Goal: Task Accomplishment & Management: Use online tool/utility

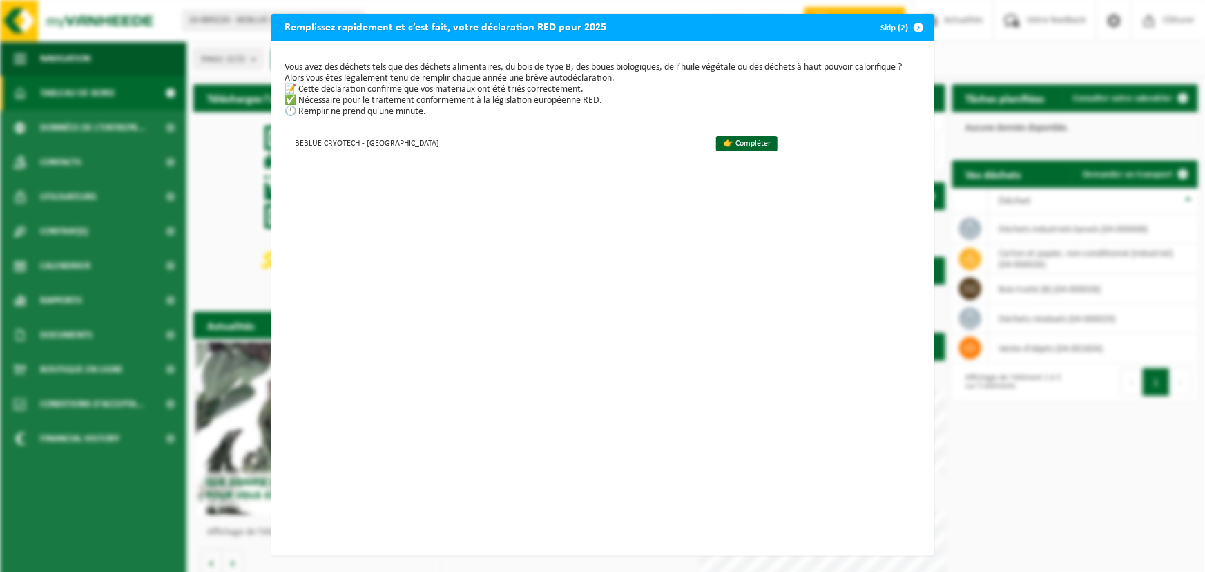
click at [912, 29] on span "button" at bounding box center [919, 28] width 28 height 28
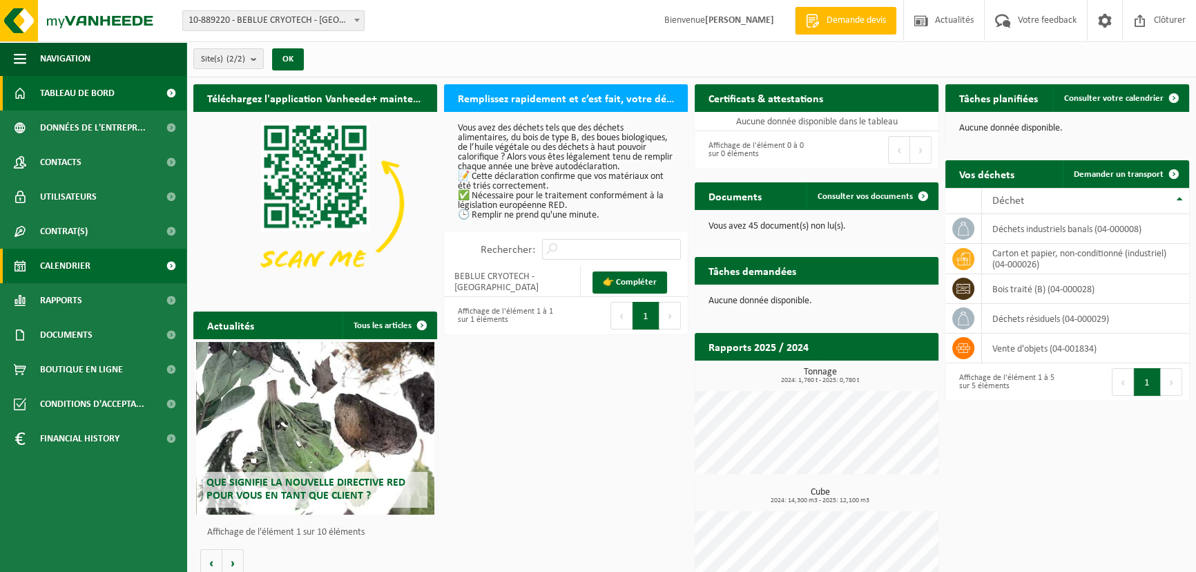
click at [75, 269] on span "Calendrier" at bounding box center [65, 266] width 50 height 35
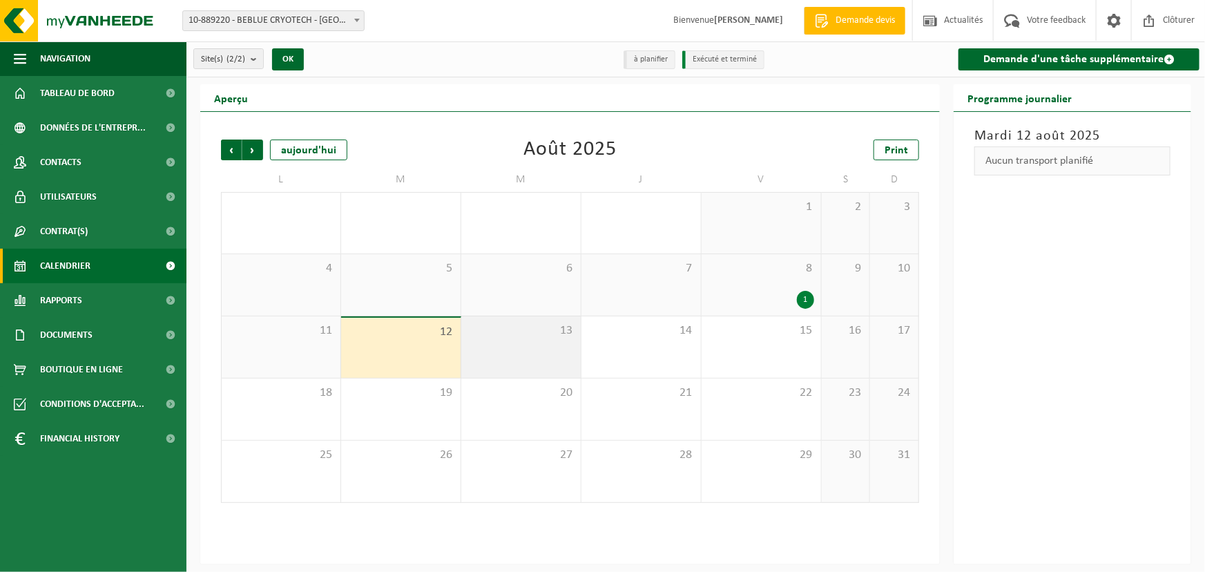
click at [541, 340] on div "13" at bounding box center [520, 346] width 119 height 61
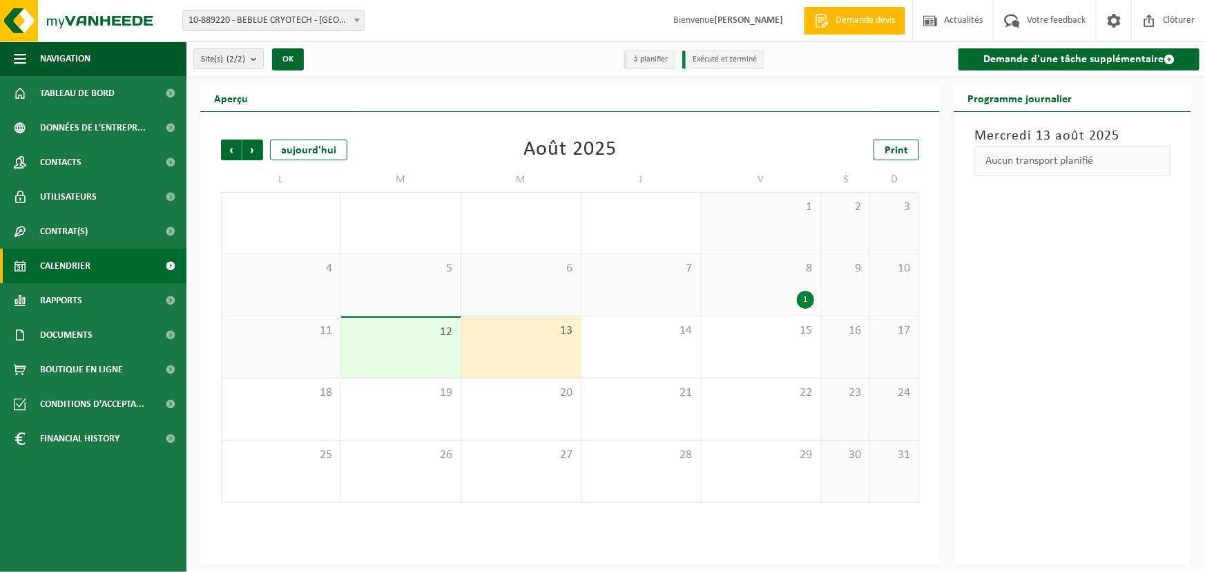
click at [421, 352] on div "12" at bounding box center [400, 348] width 119 height 60
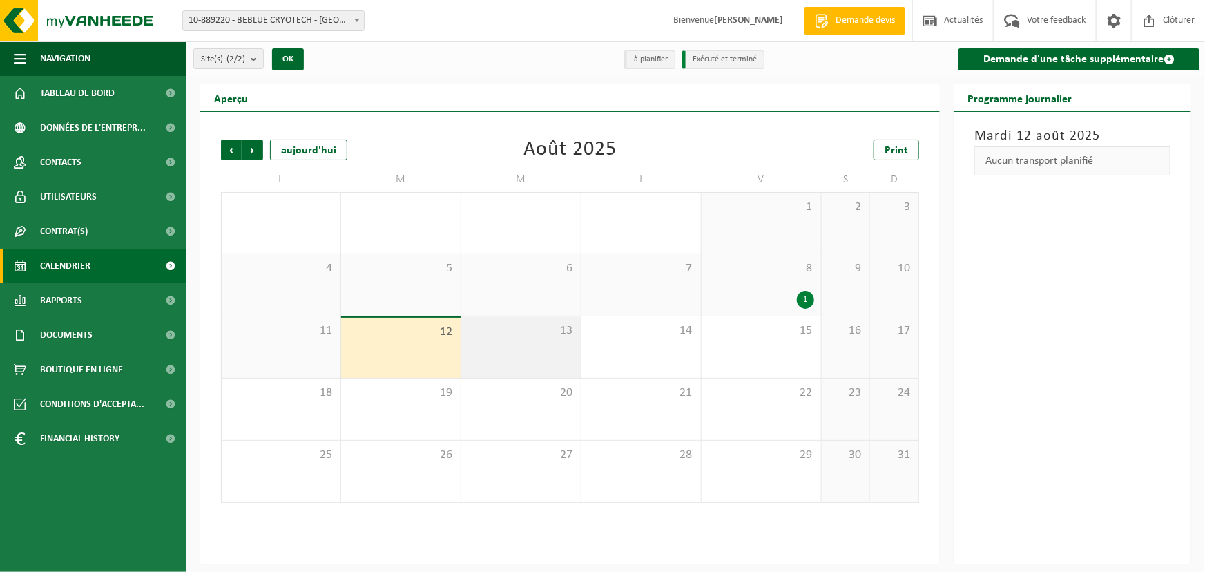
click at [503, 350] on div "13" at bounding box center [520, 346] width 119 height 61
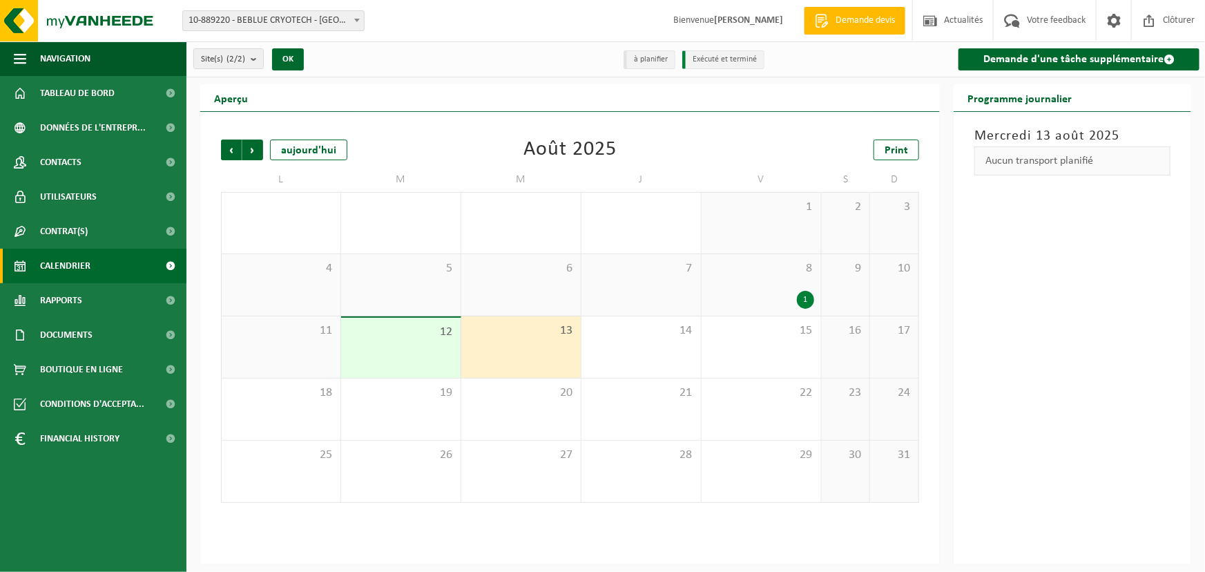
click at [752, 277] on div "8 1" at bounding box center [761, 284] width 119 height 61
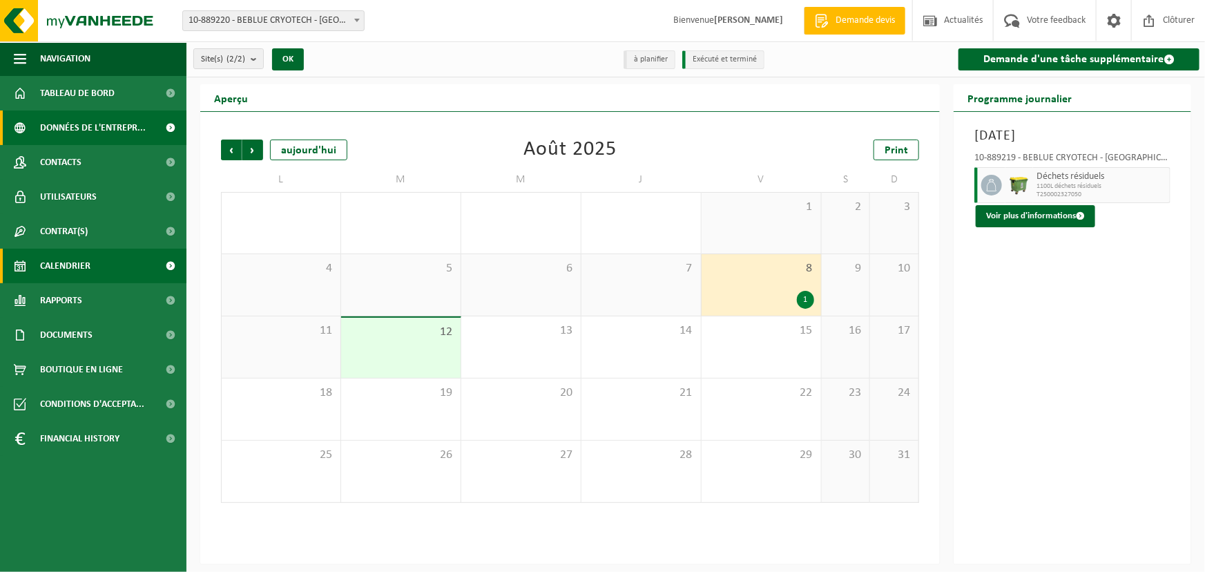
click at [94, 125] on span "Données de l'entrepr..." at bounding box center [93, 128] width 106 height 35
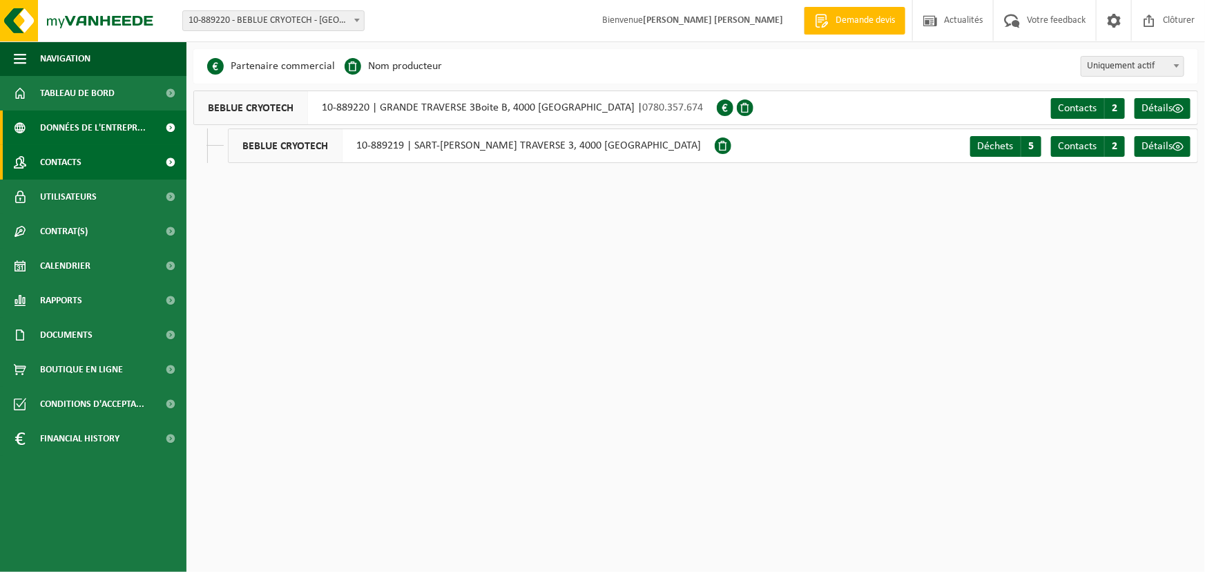
click at [82, 163] on link "Contacts" at bounding box center [93, 162] width 186 height 35
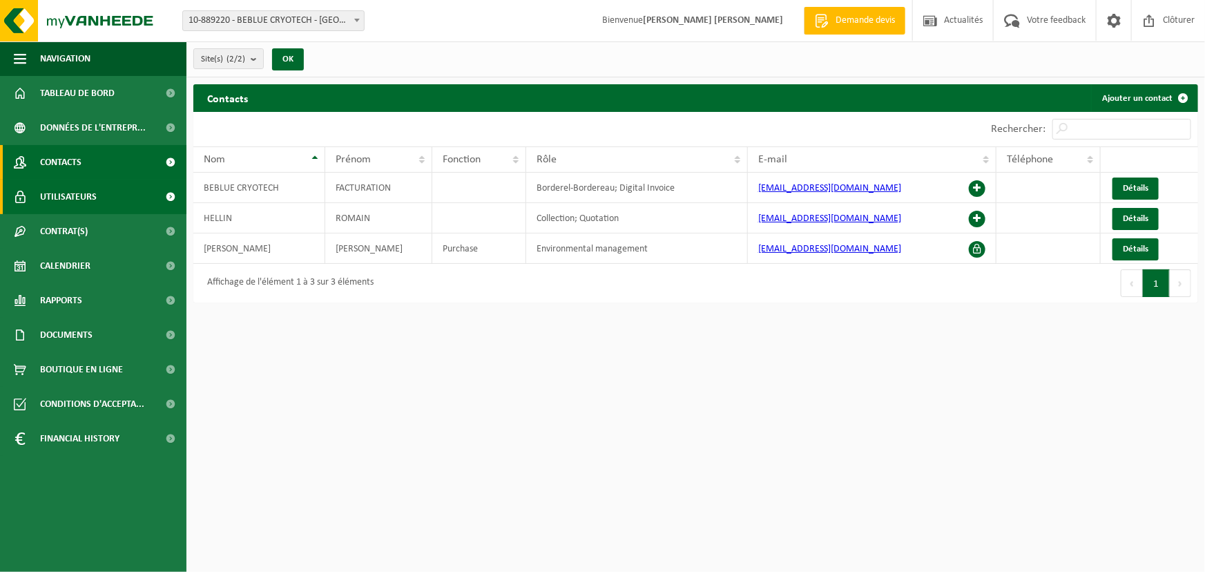
click at [78, 199] on span "Utilisateurs" at bounding box center [68, 197] width 57 height 35
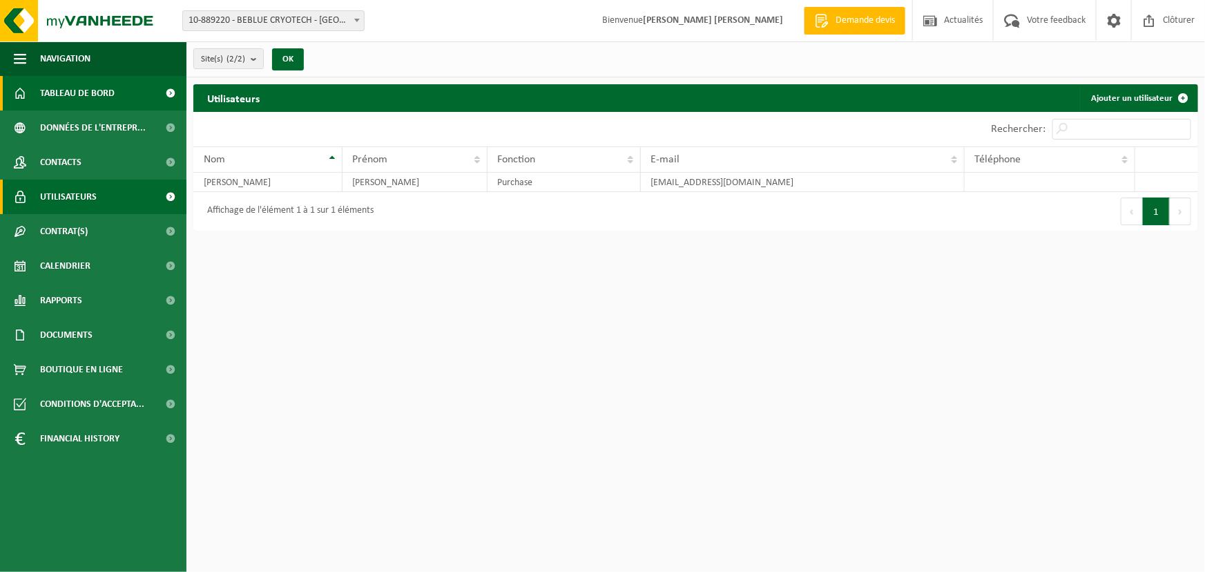
click at [84, 90] on span "Tableau de bord" at bounding box center [77, 93] width 75 height 35
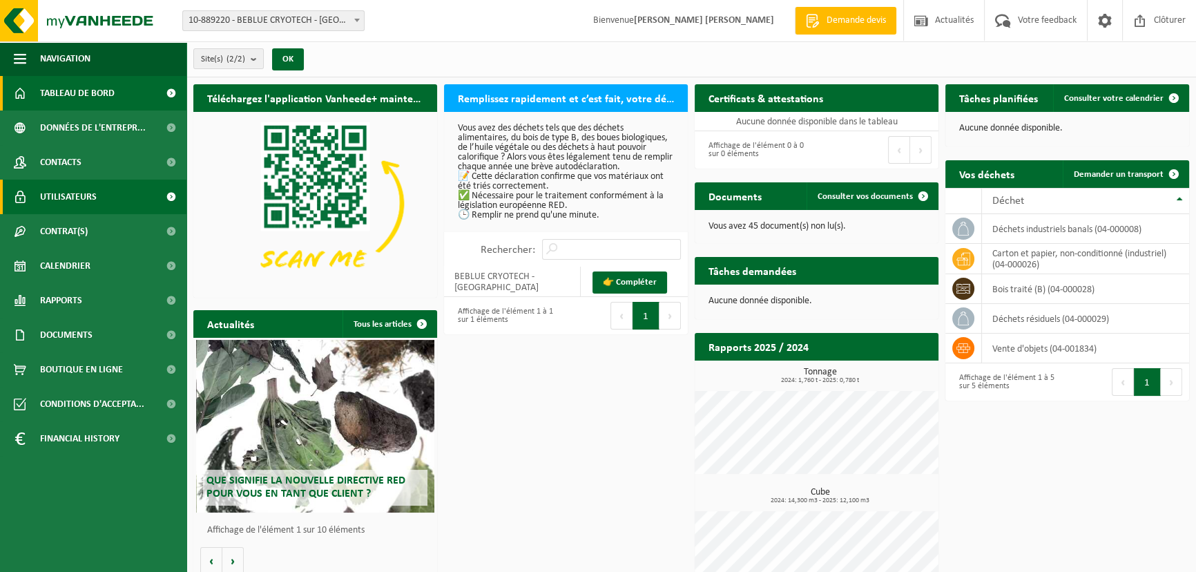
click at [85, 195] on span "Utilisateurs" at bounding box center [68, 197] width 57 height 35
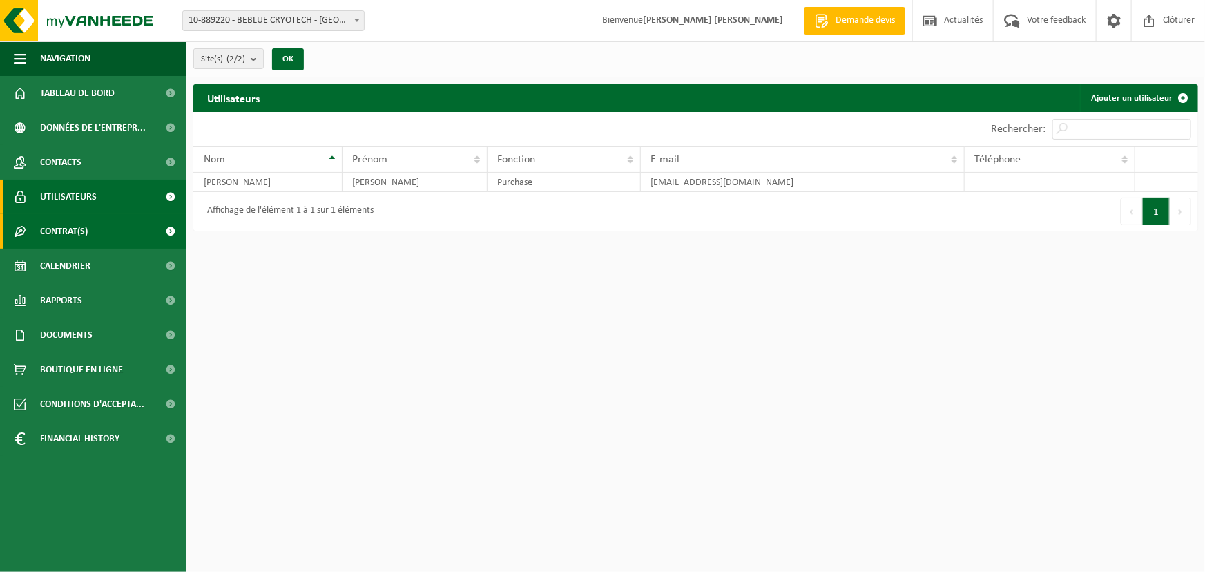
click at [96, 236] on link "Contrat(s)" at bounding box center [93, 231] width 186 height 35
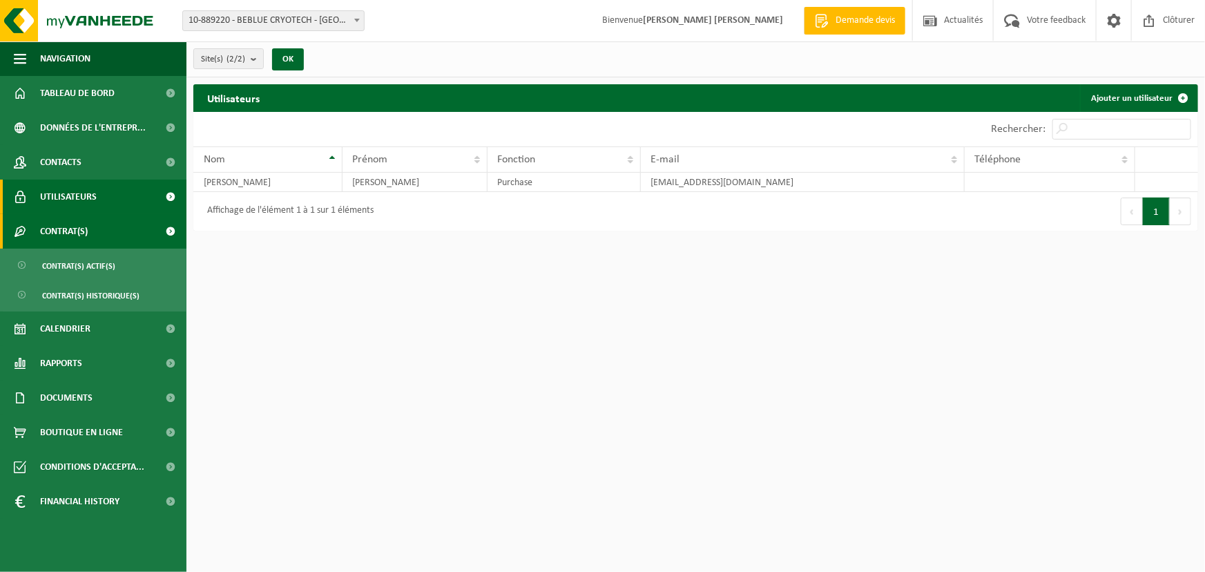
click at [111, 228] on link "Contrat(s)" at bounding box center [93, 231] width 186 height 35
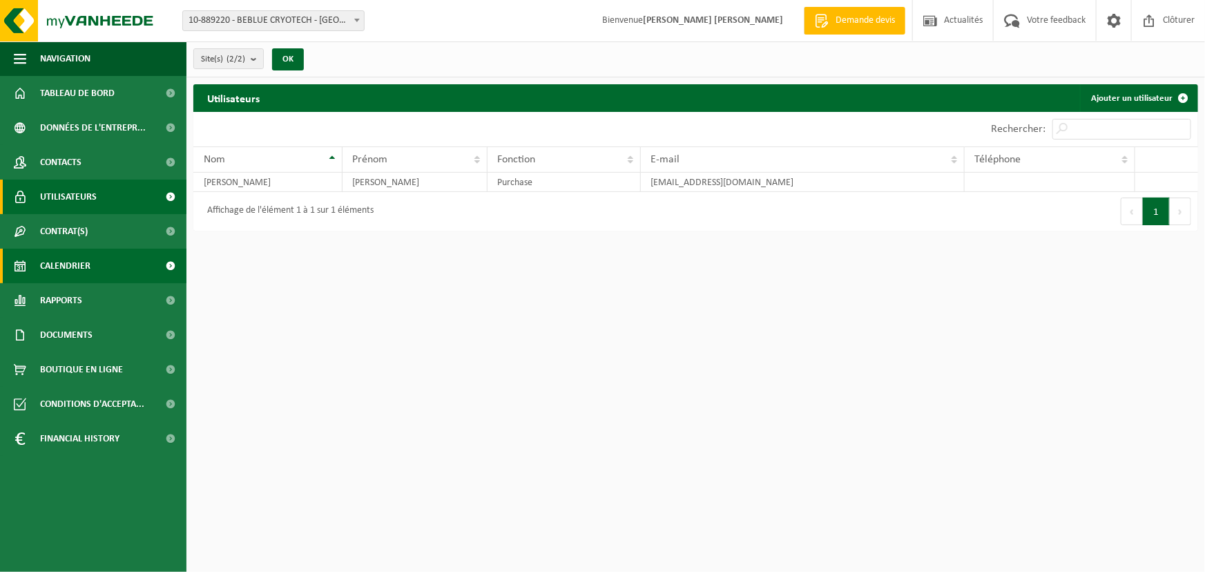
click at [88, 265] on span "Calendrier" at bounding box center [65, 266] width 50 height 35
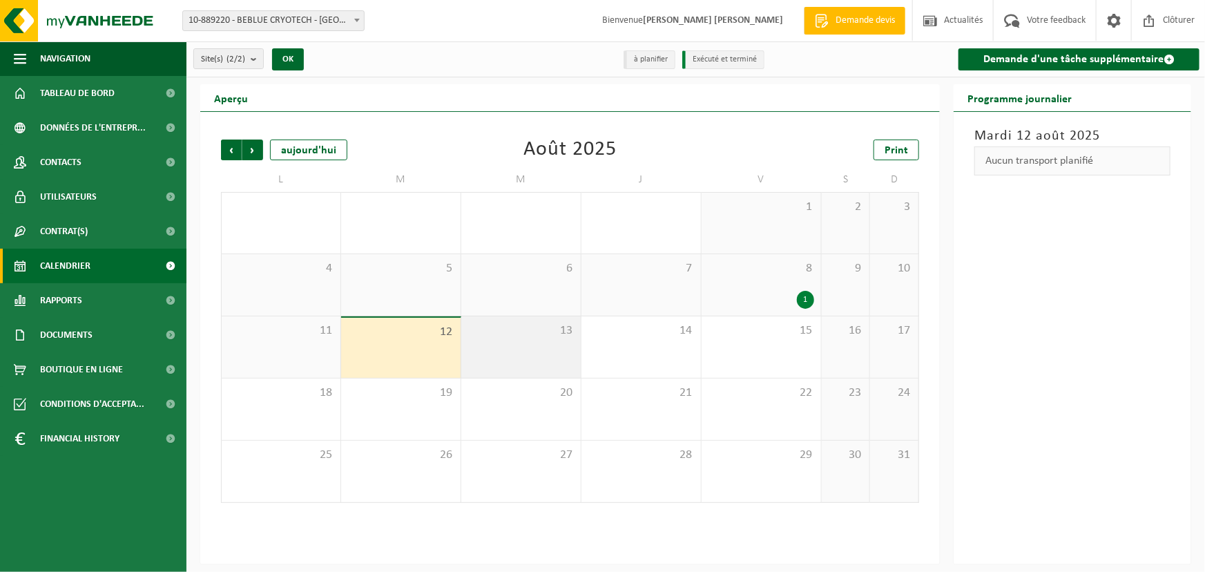
click at [518, 336] on span "13" at bounding box center [521, 330] width 106 height 15
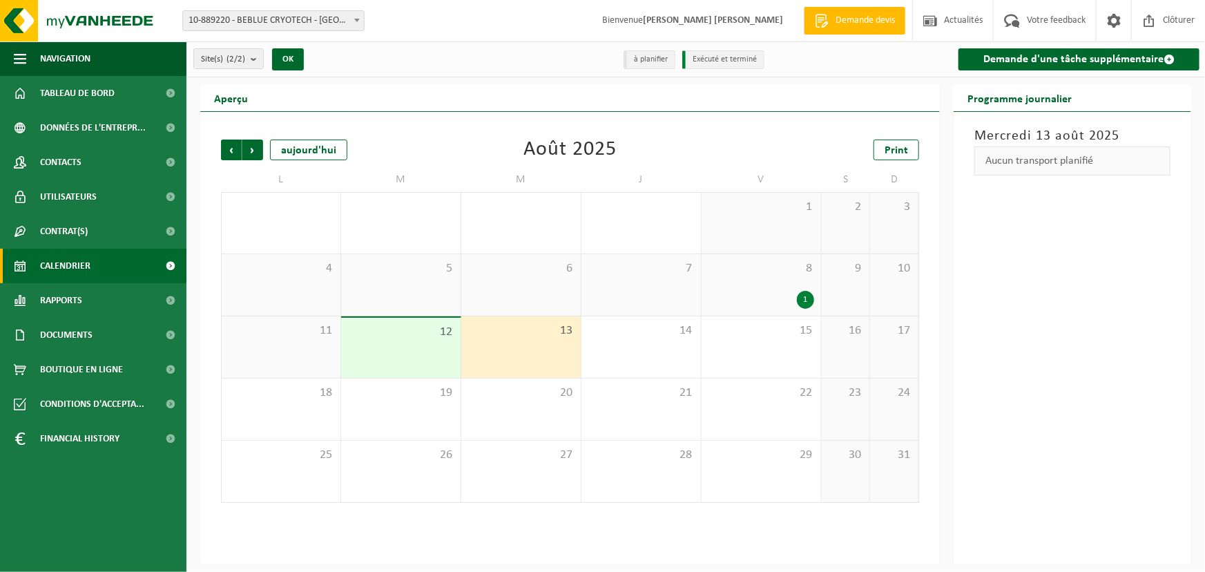
click at [396, 356] on div "12" at bounding box center [400, 348] width 119 height 60
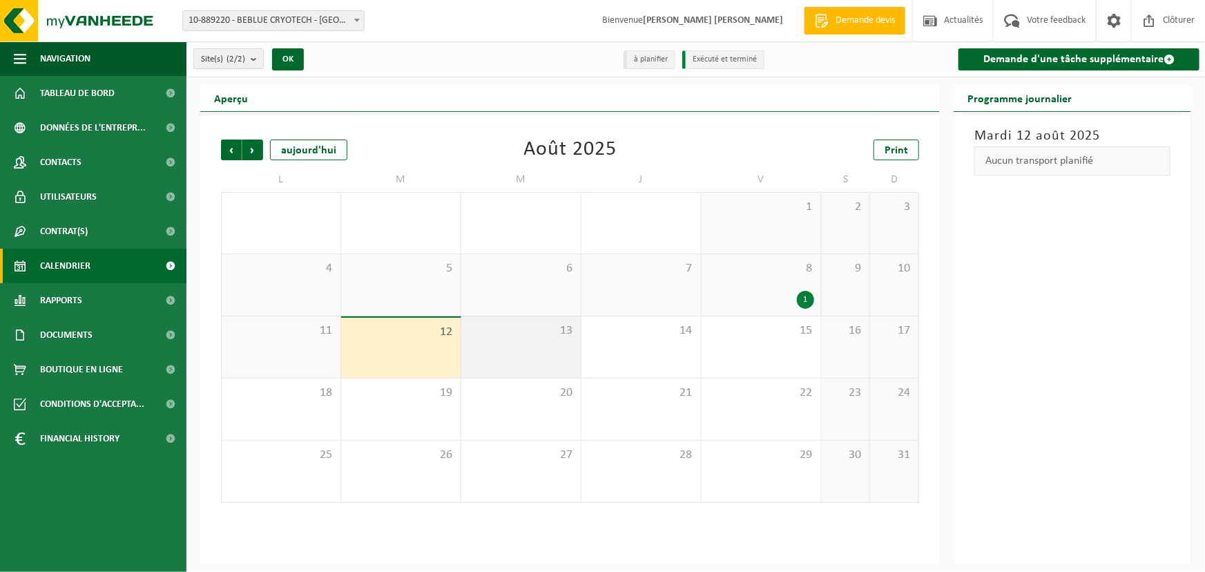
click at [497, 354] on div "13" at bounding box center [520, 346] width 119 height 61
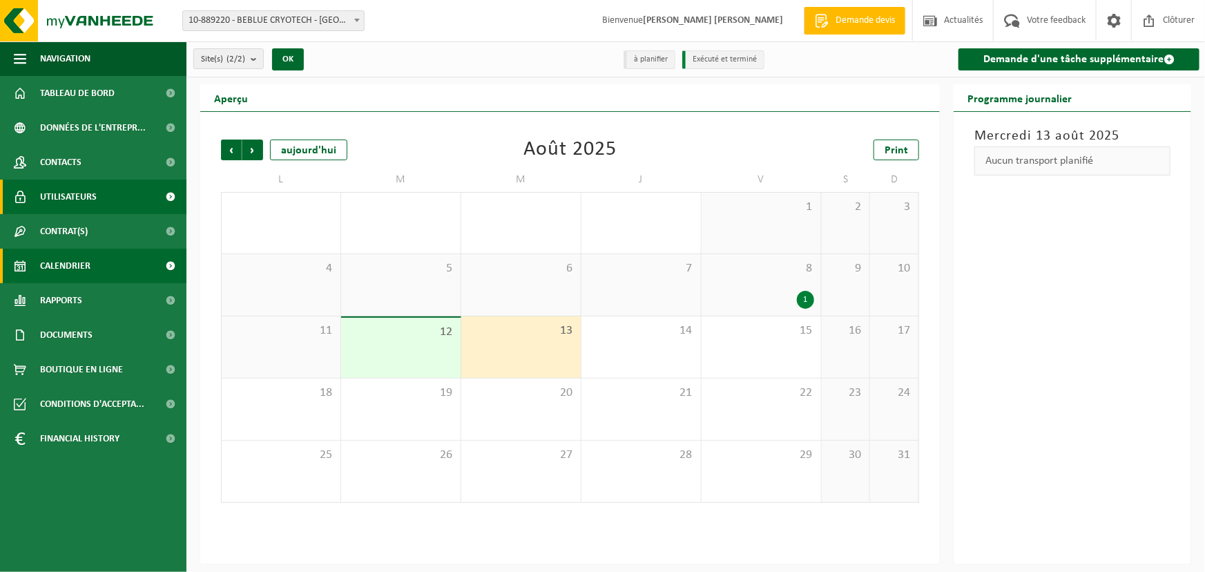
click at [83, 197] on span "Utilisateurs" at bounding box center [68, 197] width 57 height 35
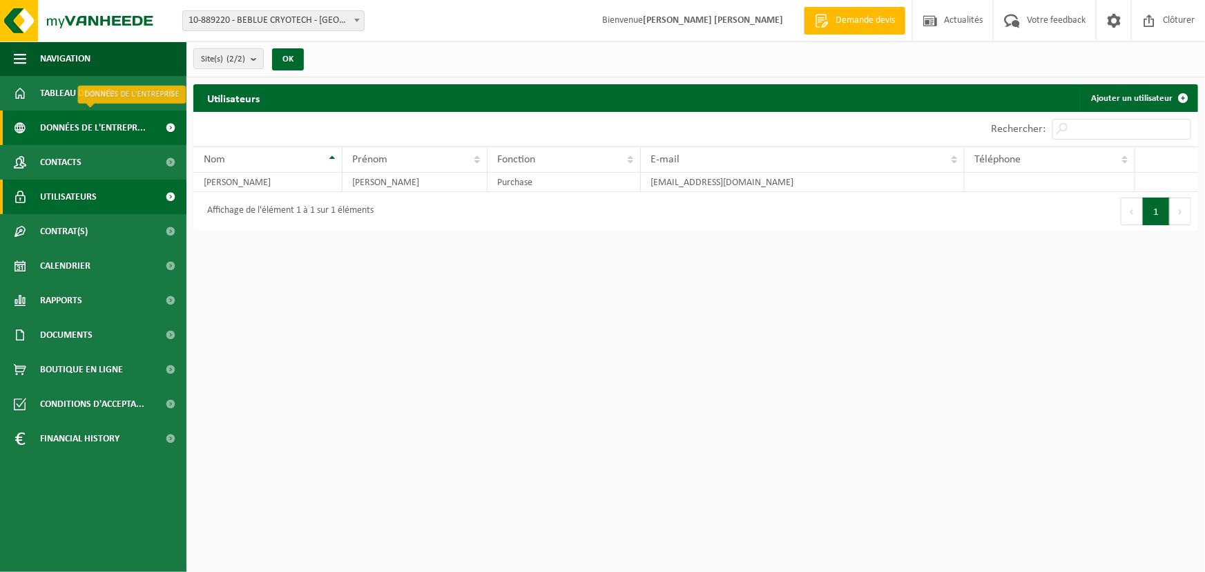
click at [71, 124] on span "Données de l'entrepr..." at bounding box center [93, 128] width 106 height 35
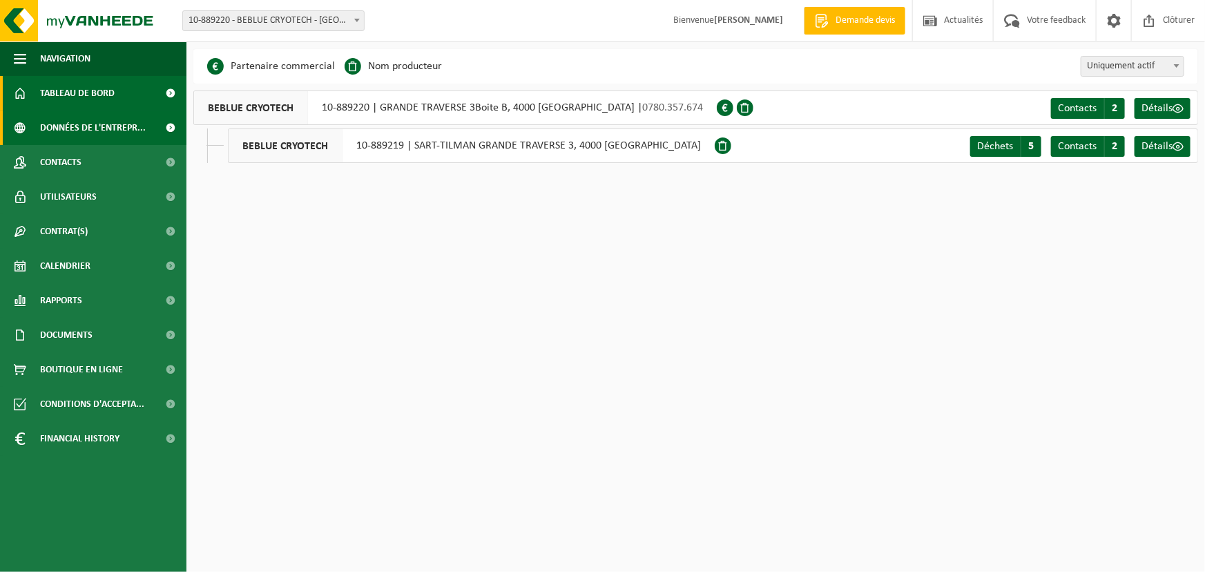
click at [85, 93] on span "Tableau de bord" at bounding box center [77, 93] width 75 height 35
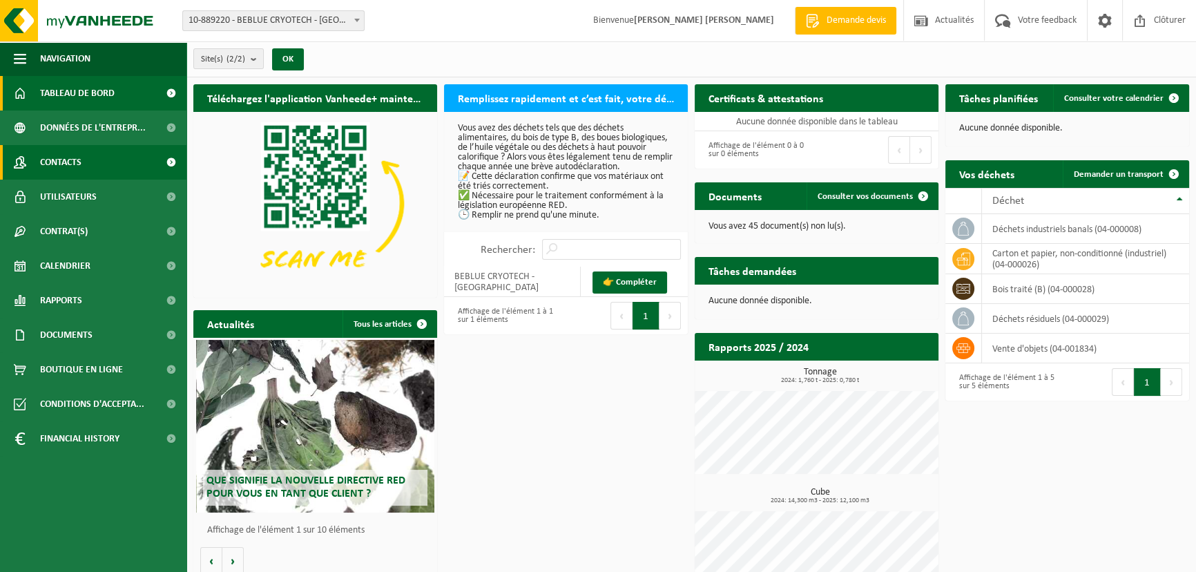
click at [82, 179] on link "Contacts" at bounding box center [93, 162] width 186 height 35
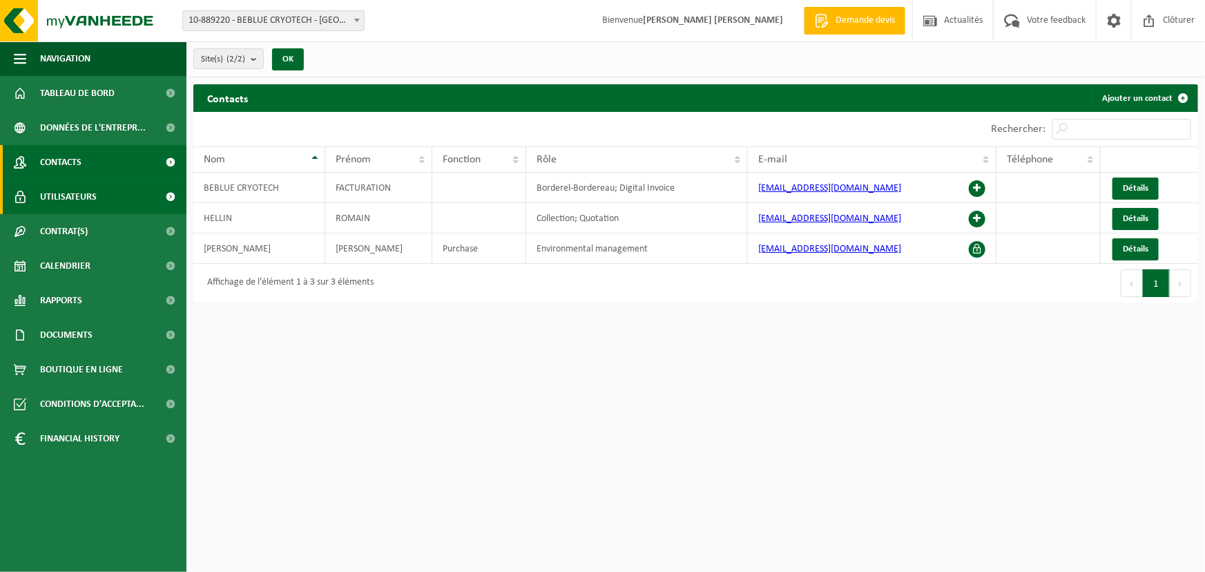
click at [93, 201] on span "Utilisateurs" at bounding box center [68, 197] width 57 height 35
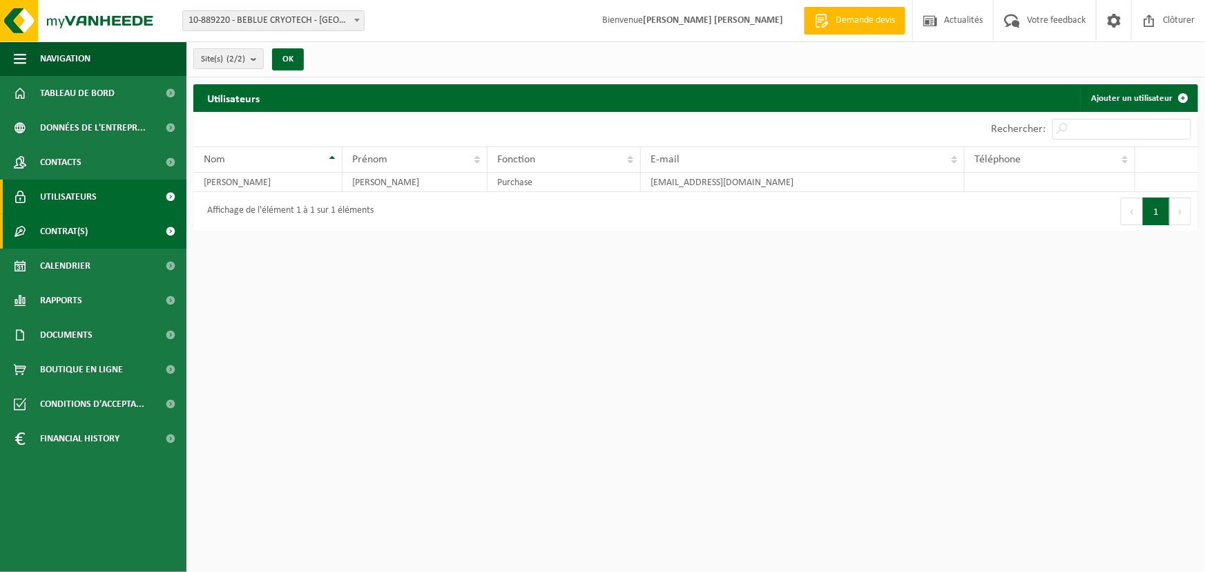
click at [86, 225] on span "Contrat(s)" at bounding box center [64, 231] width 48 height 35
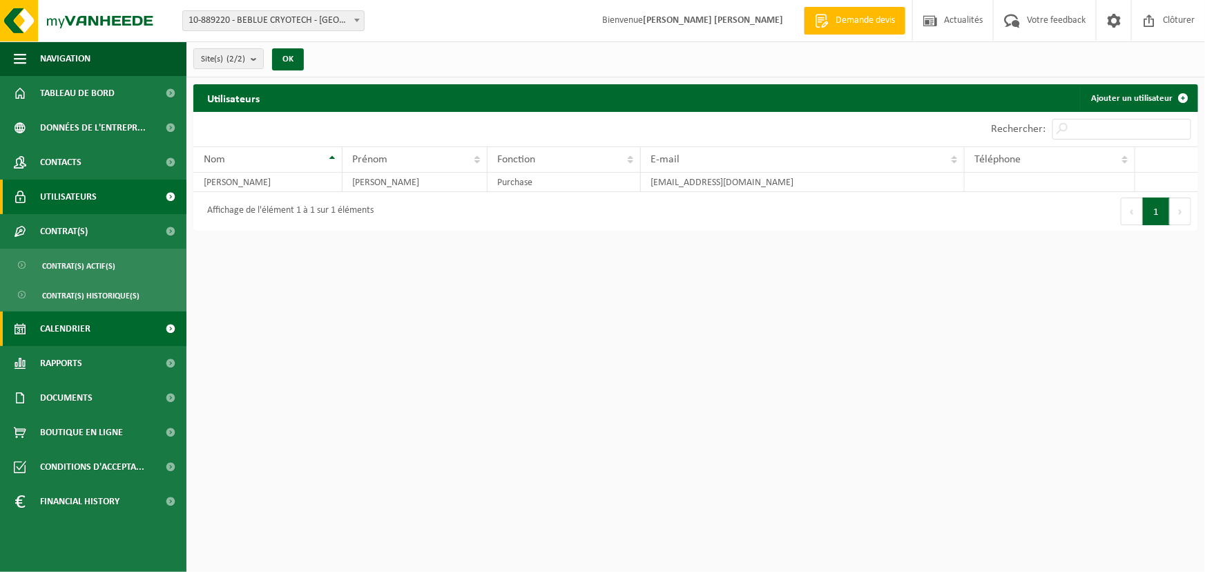
click at [84, 327] on span "Calendrier" at bounding box center [65, 328] width 50 height 35
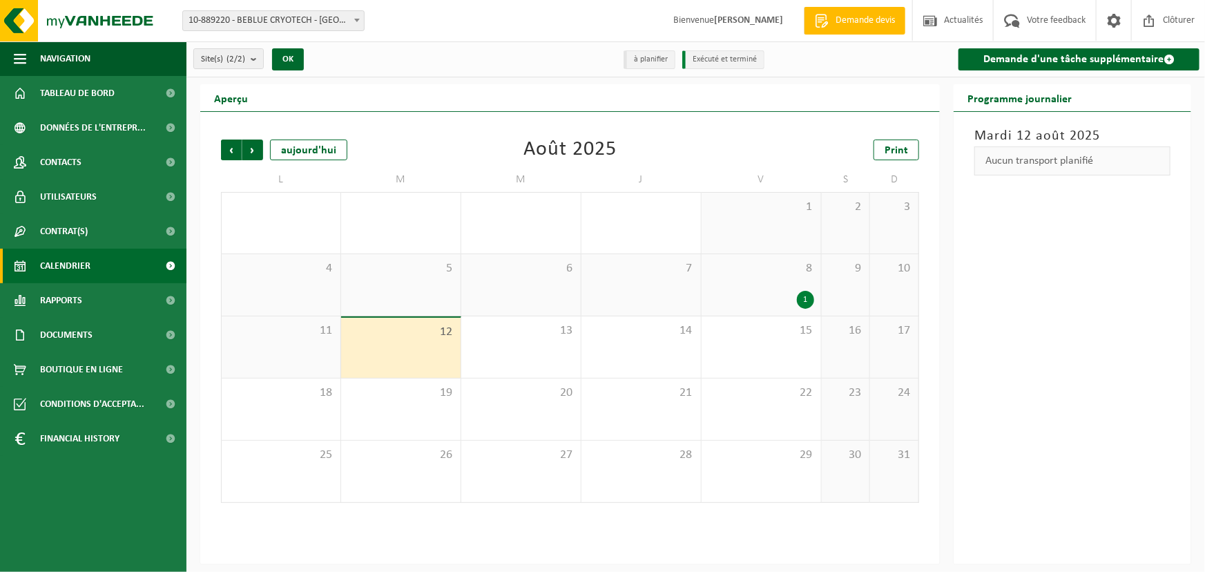
click at [760, 276] on span "8" at bounding box center [762, 268] width 106 height 15
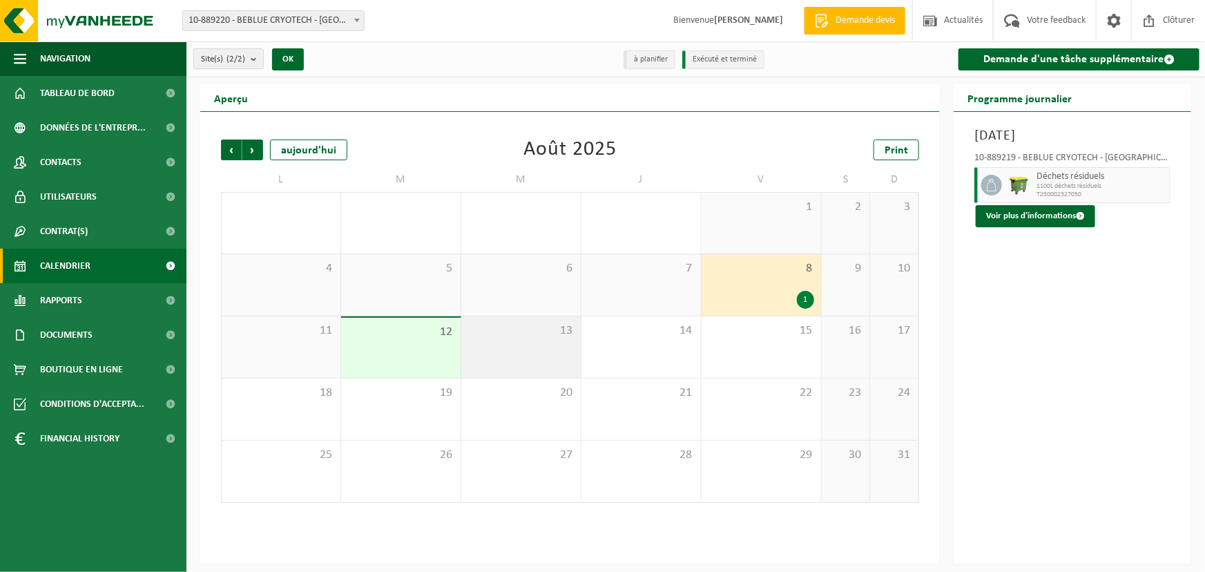
click at [562, 351] on div "13" at bounding box center [520, 346] width 119 height 61
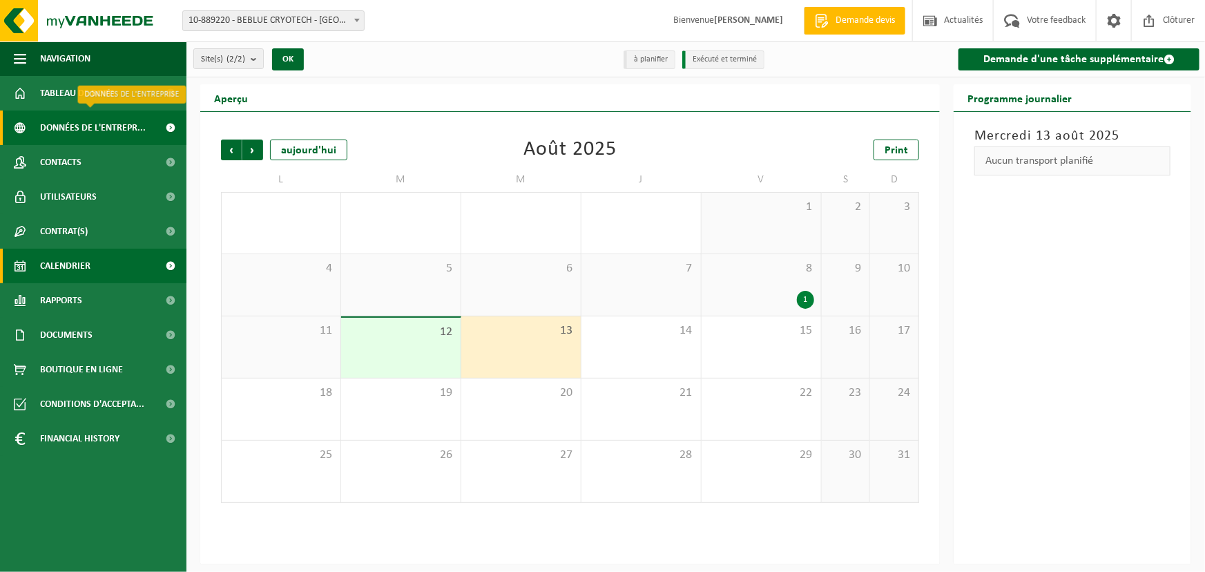
click at [97, 130] on span "Données de l'entrepr..." at bounding box center [93, 128] width 106 height 35
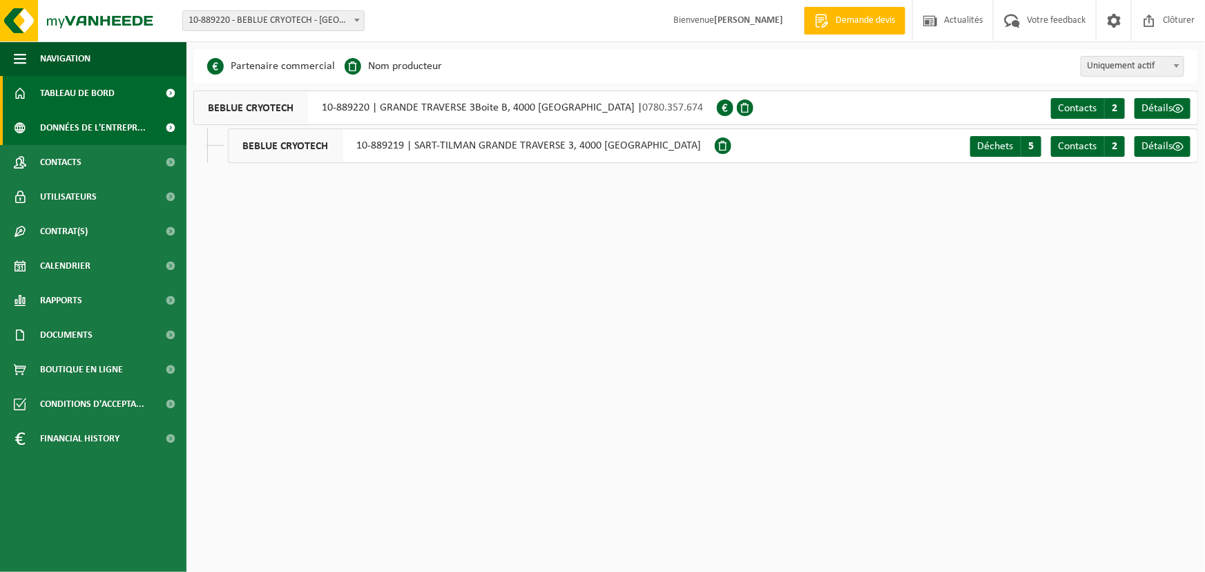
click at [74, 97] on span "Tableau de bord" at bounding box center [77, 93] width 75 height 35
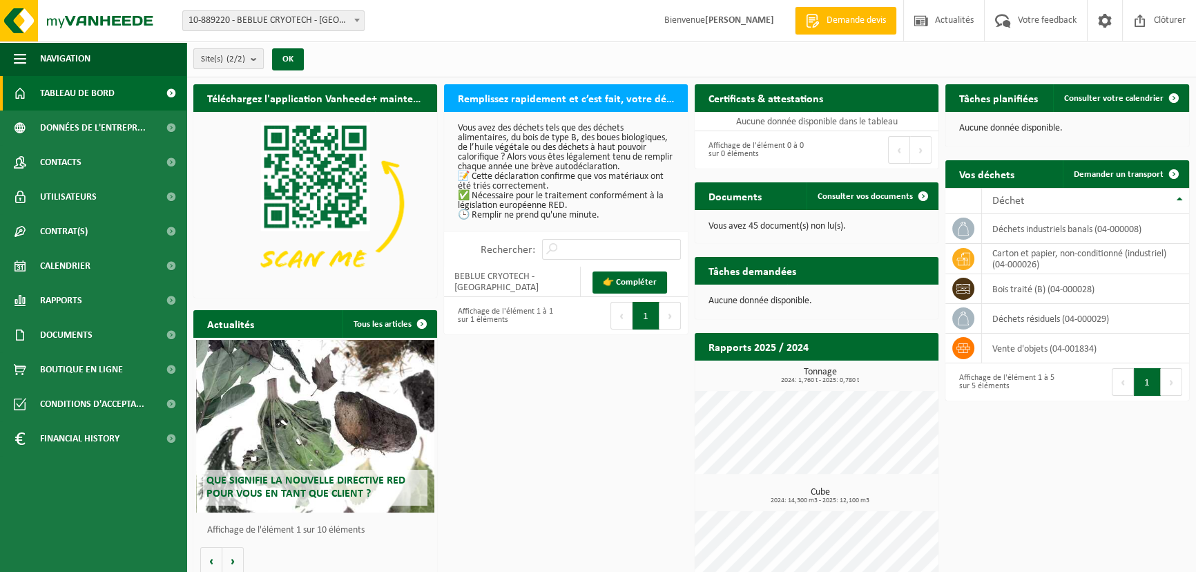
click at [257, 59] on b "submit" at bounding box center [257, 58] width 12 height 19
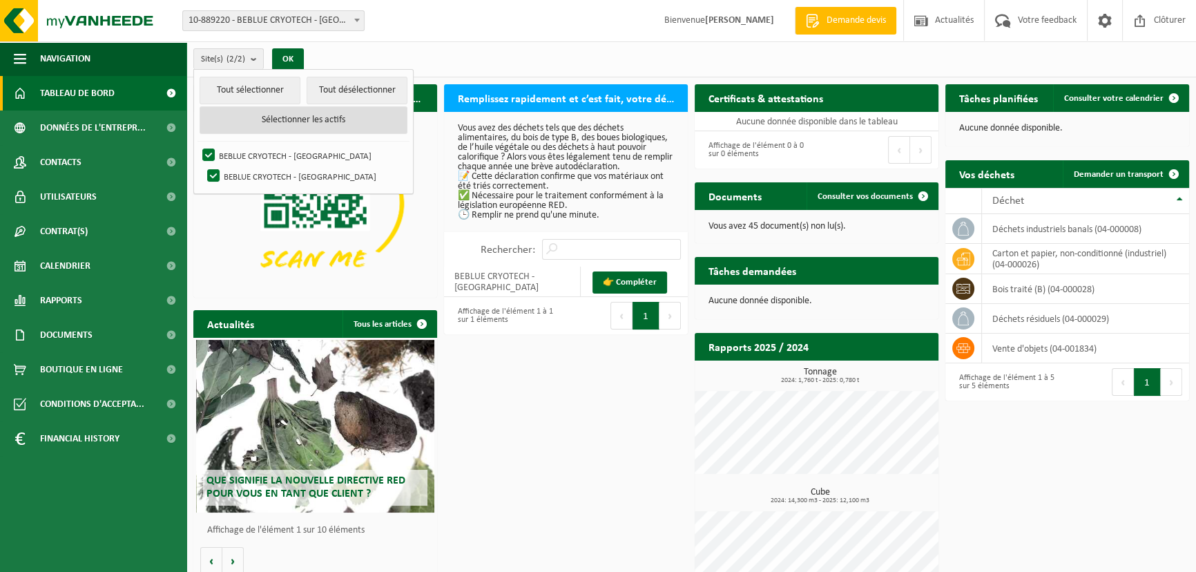
click at [285, 122] on button "Sélectionner les actifs" at bounding box center [304, 120] width 208 height 28
click at [510, 381] on div "Téléchargez l'application Vanheede+ maintenant! Cachez Remplissez rapidement et…" at bounding box center [691, 342] width 1003 height 530
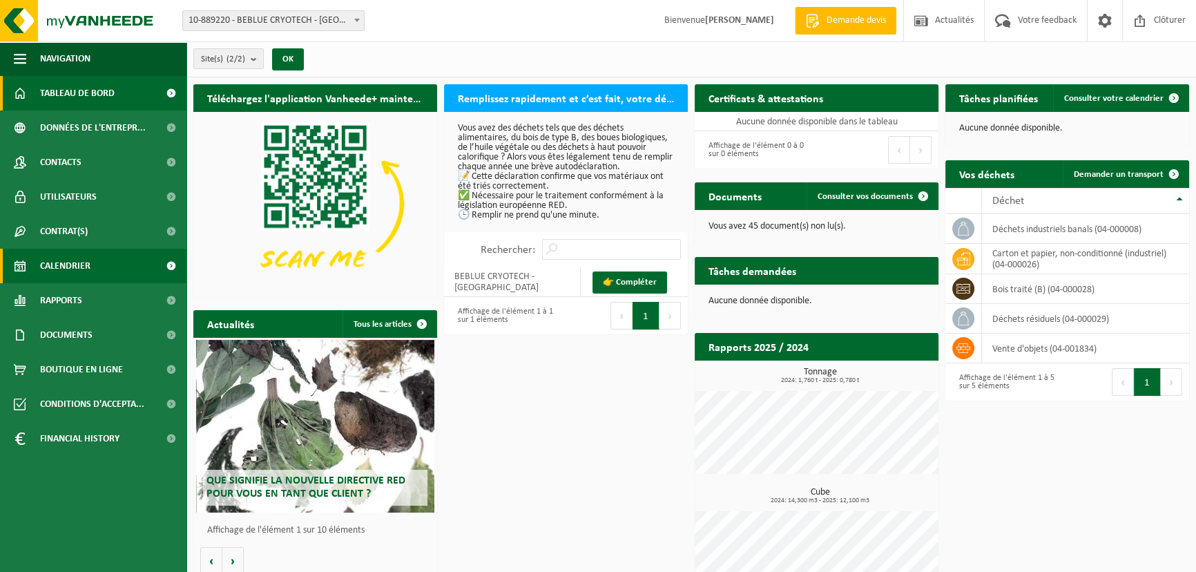
click at [81, 269] on span "Calendrier" at bounding box center [65, 266] width 50 height 35
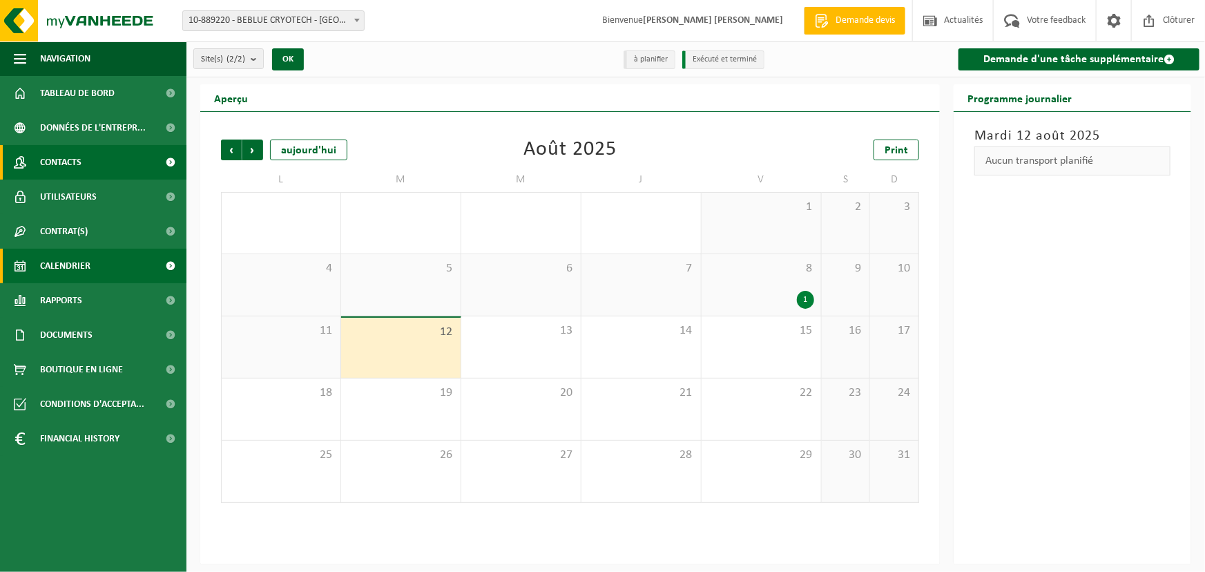
click at [108, 165] on link "Contacts" at bounding box center [93, 162] width 186 height 35
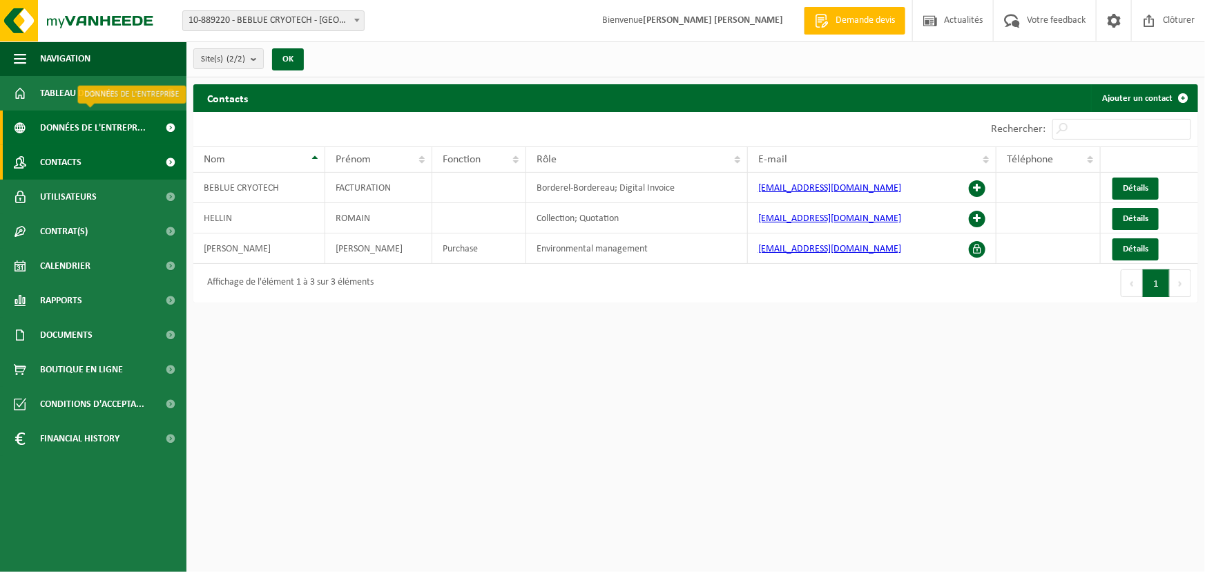
click at [103, 128] on span "Données de l'entrepr..." at bounding box center [93, 128] width 106 height 35
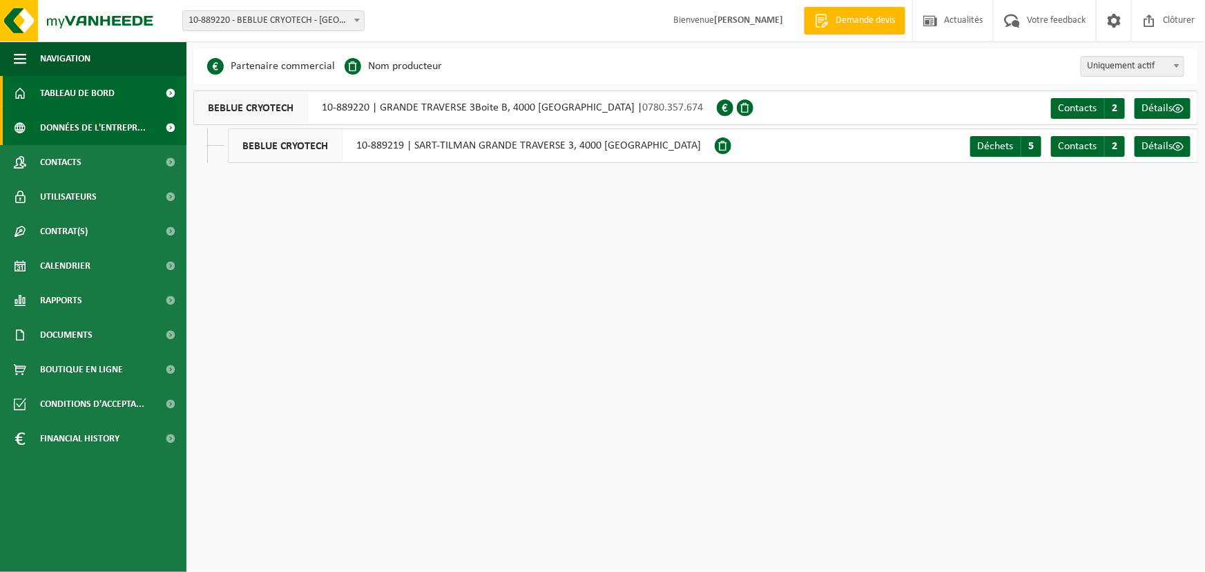
click at [88, 93] on span "Tableau de bord" at bounding box center [77, 93] width 75 height 35
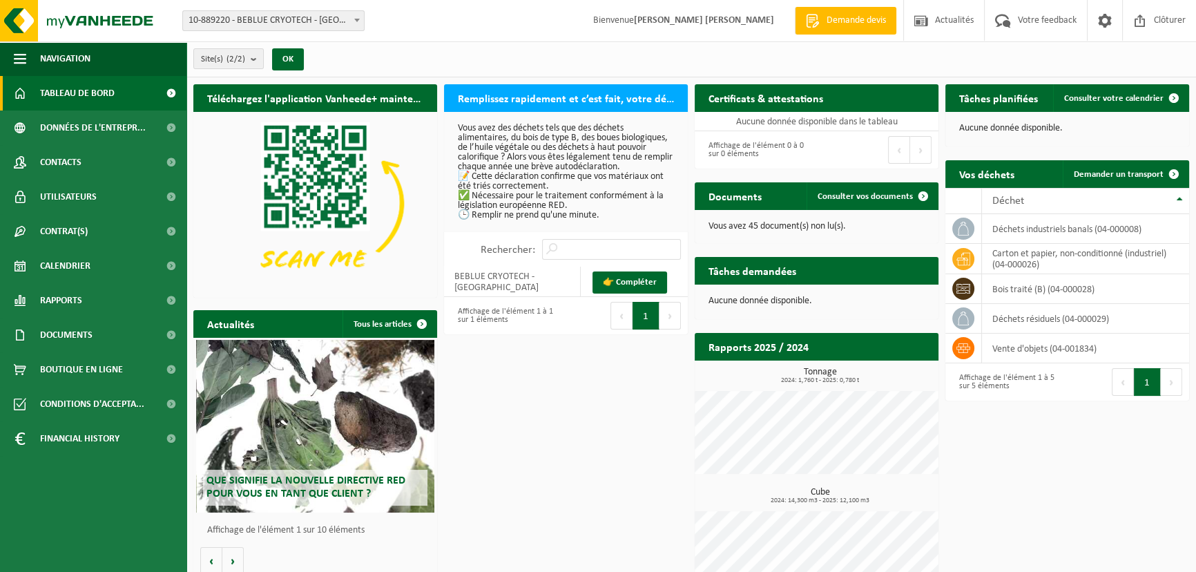
click at [305, 26] on span "10-889220 - BEBLUE CRYOTECH - [GEOGRAPHIC_DATA]" at bounding box center [273, 20] width 181 height 19
select select "113843"
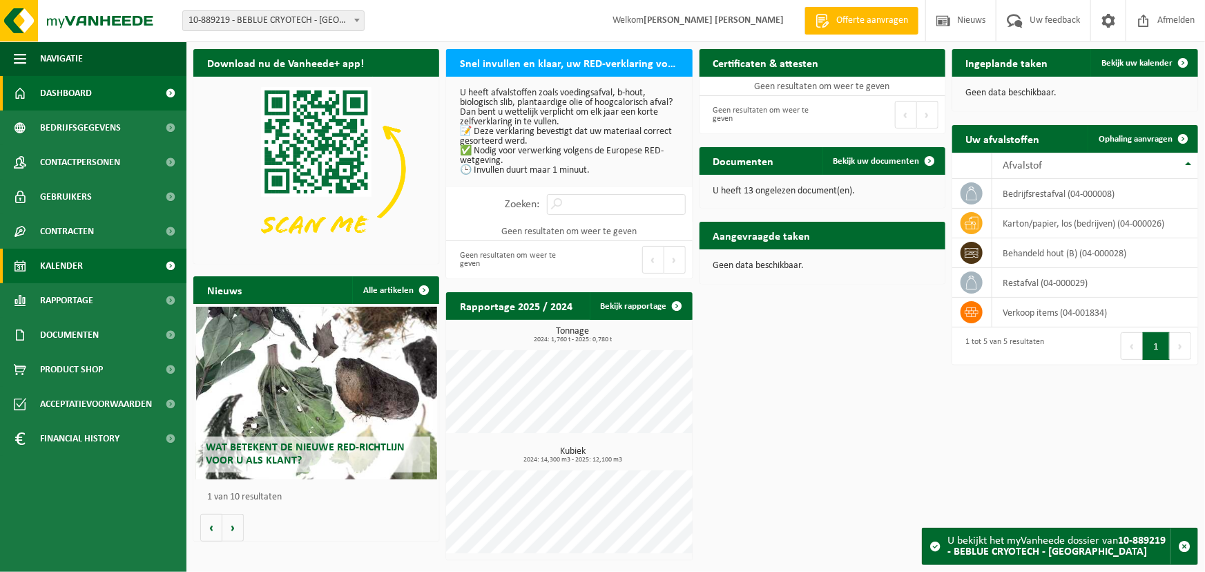
click at [81, 265] on span "Kalender" at bounding box center [61, 266] width 43 height 35
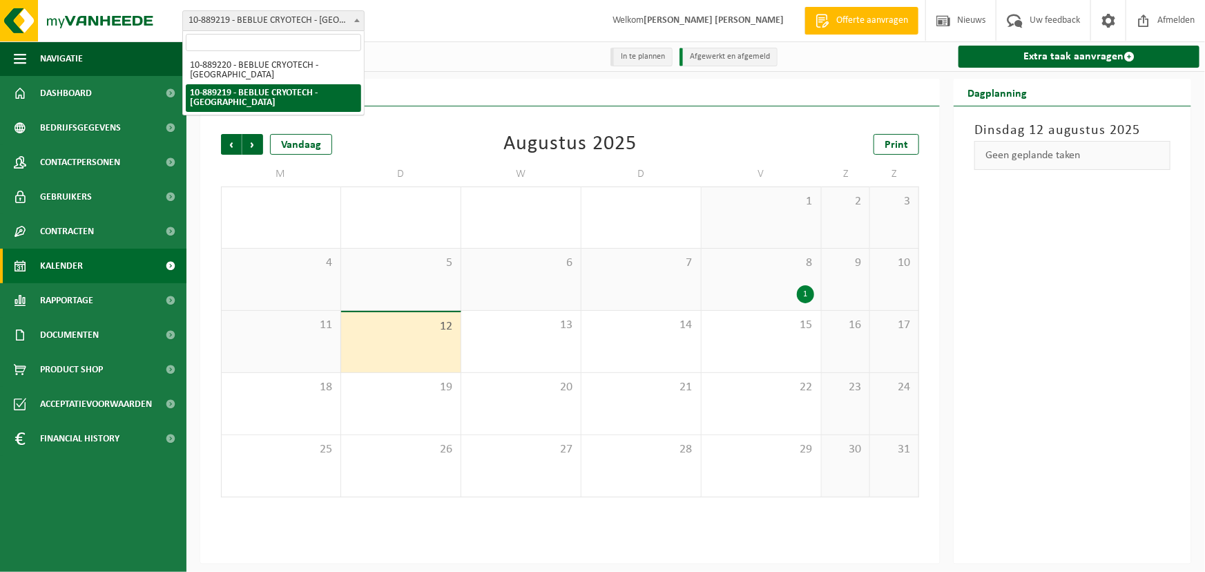
click at [244, 20] on span "10-889219 - BEBLUE CRYOTECH - [GEOGRAPHIC_DATA]" at bounding box center [273, 20] width 181 height 19
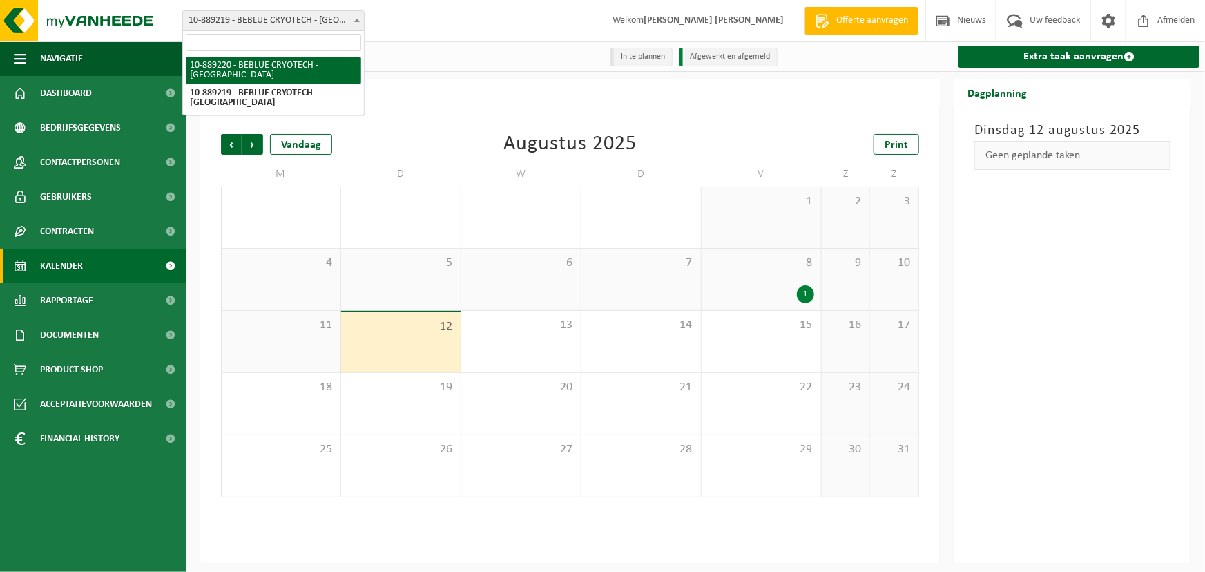
select select "113844"
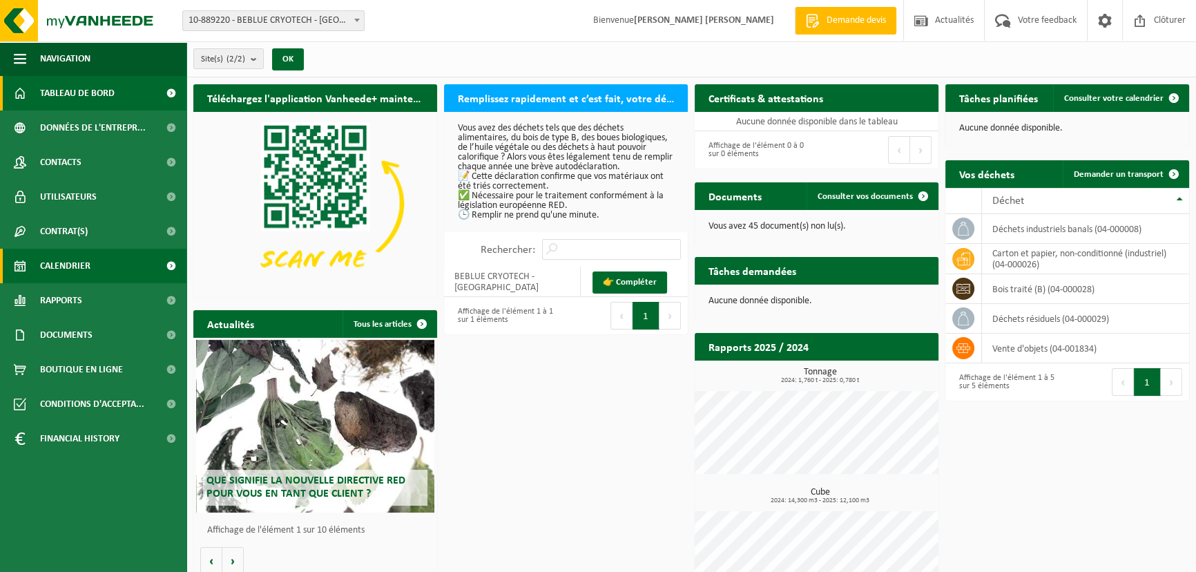
click at [89, 263] on span "Calendrier" at bounding box center [65, 266] width 50 height 35
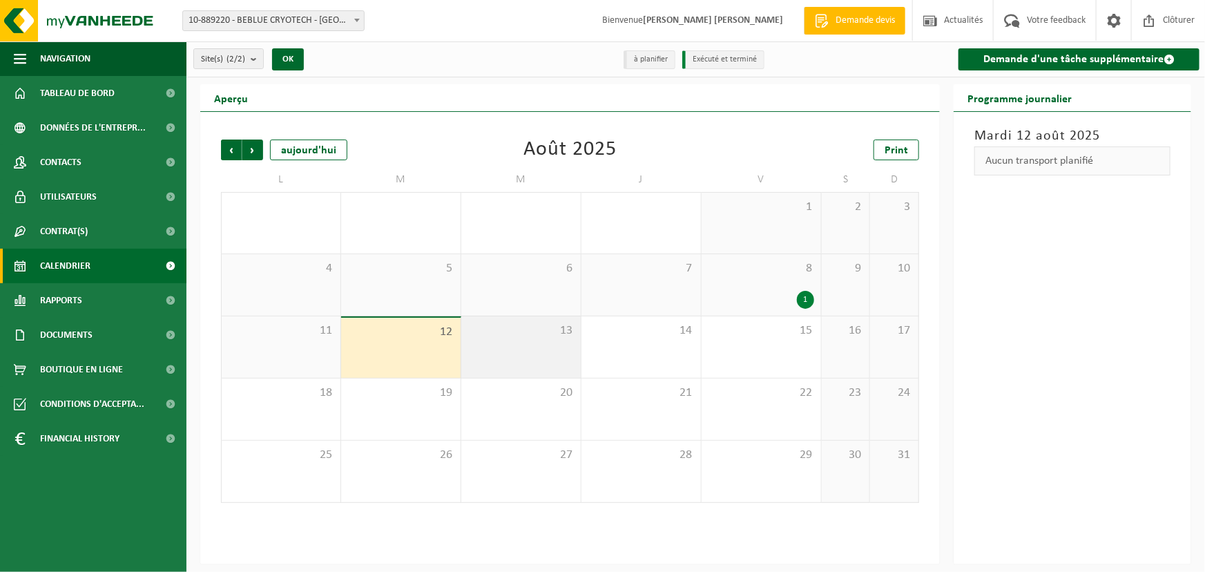
click at [532, 350] on div "13" at bounding box center [520, 346] width 119 height 61
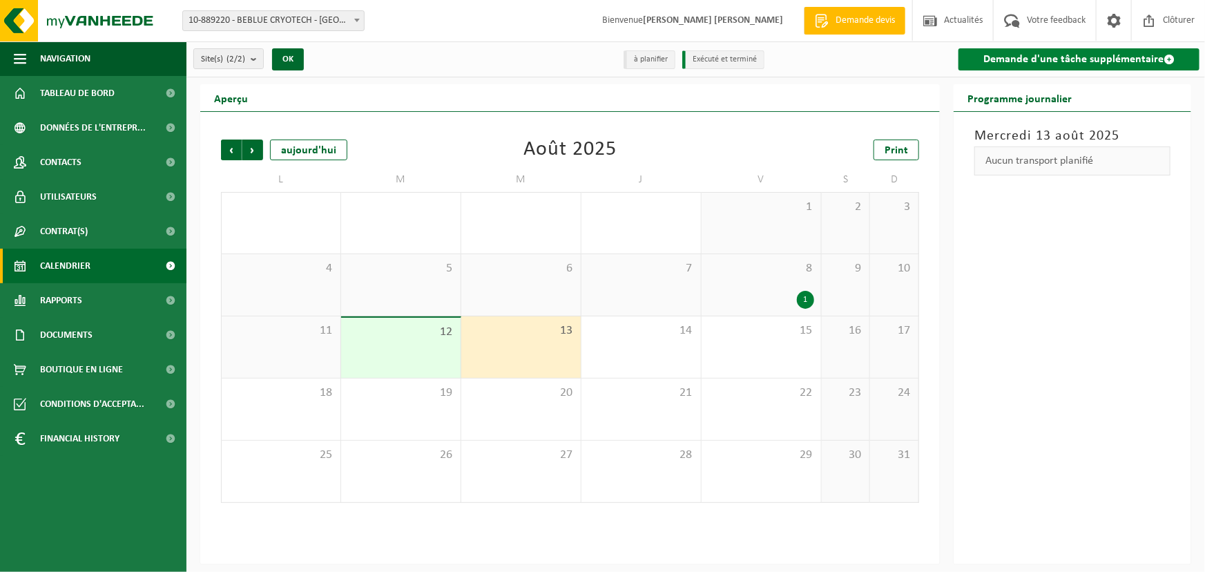
click at [1103, 58] on link "Demande d'une tâche supplémentaire" at bounding box center [1079, 59] width 241 height 22
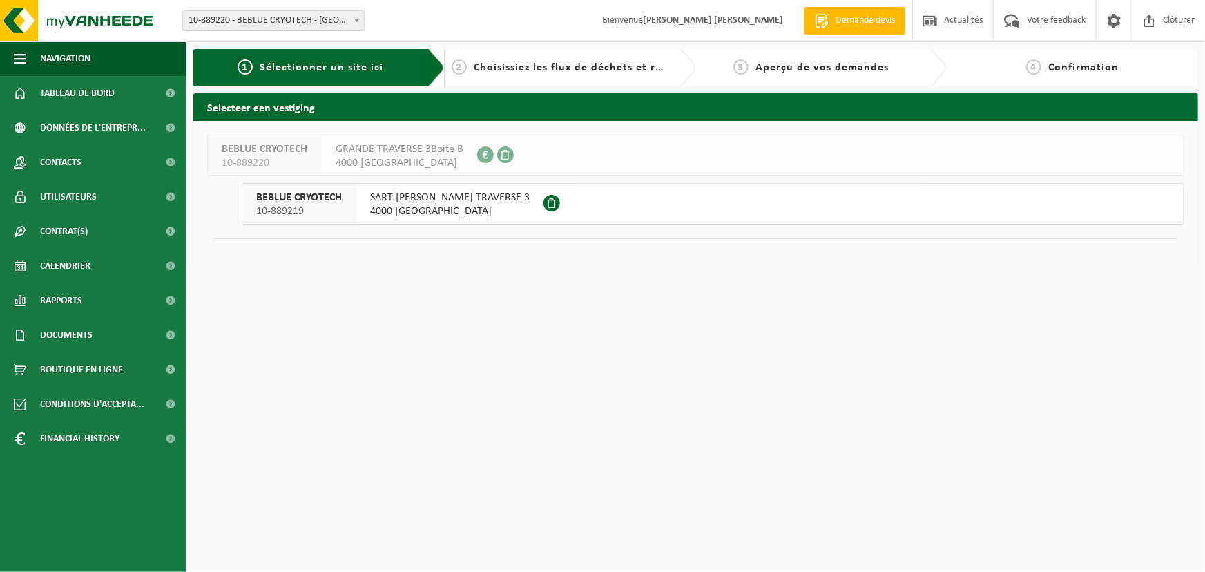
click at [414, 203] on span "SART-TILMAN GRANDE TRAVERSE 3" at bounding box center [450, 198] width 160 height 14
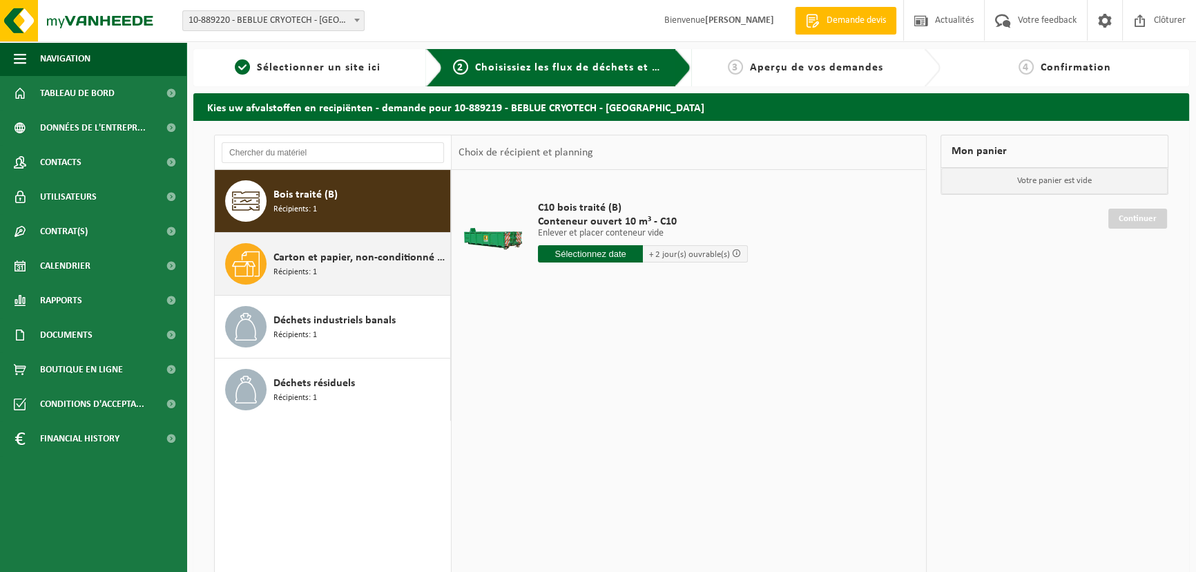
click at [373, 265] on span "Carton et papier, non-conditionné (industriel)" at bounding box center [360, 257] width 173 height 17
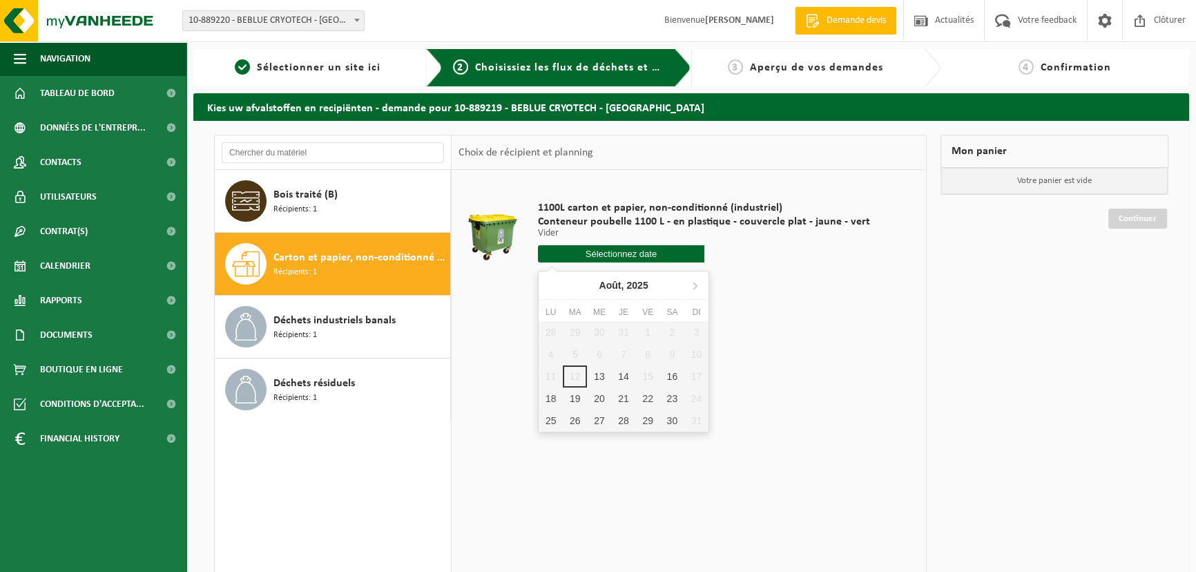
click at [606, 255] on input "text" at bounding box center [621, 253] width 166 height 17
click at [591, 373] on div "13" at bounding box center [599, 376] width 24 height 22
type input "à partir de 2025-08-13"
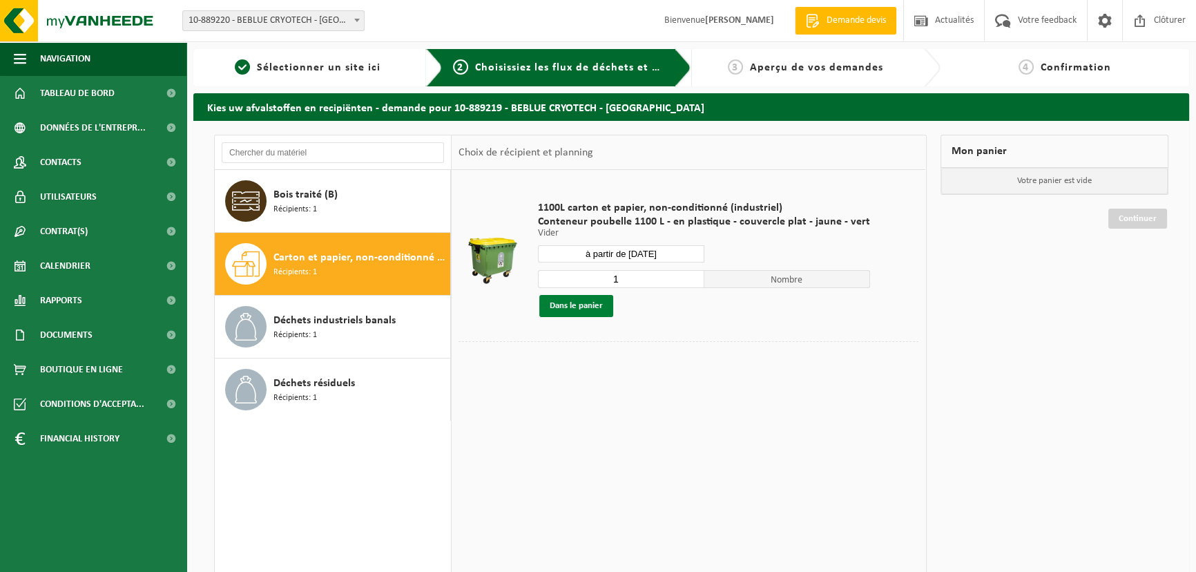
click at [587, 310] on button "Dans le panier" at bounding box center [576, 306] width 74 height 22
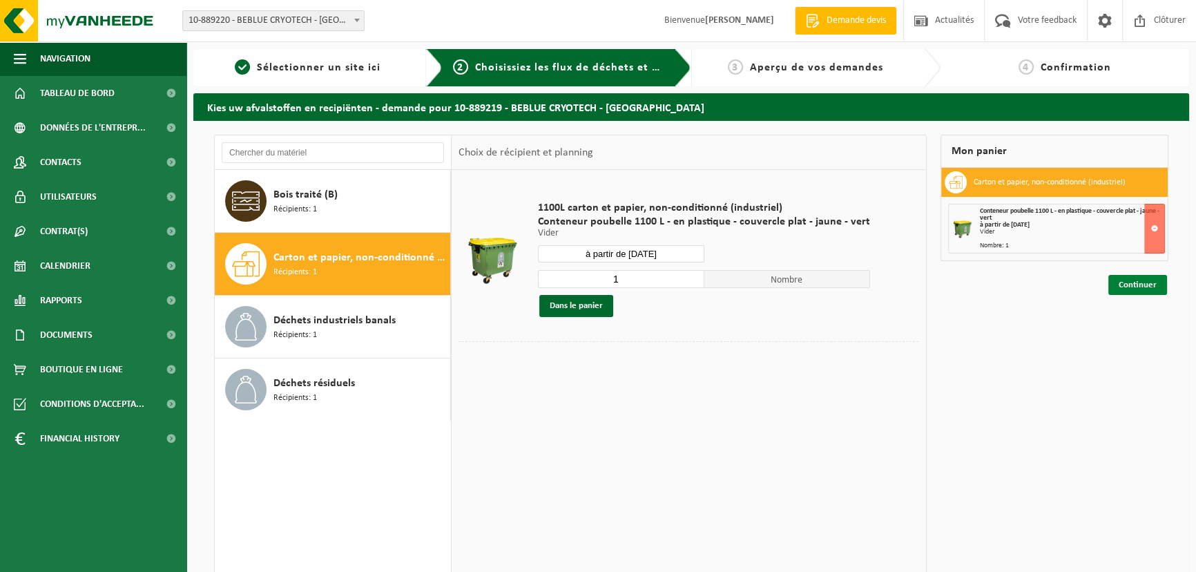
click at [1143, 290] on link "Continuer" at bounding box center [1138, 285] width 59 height 20
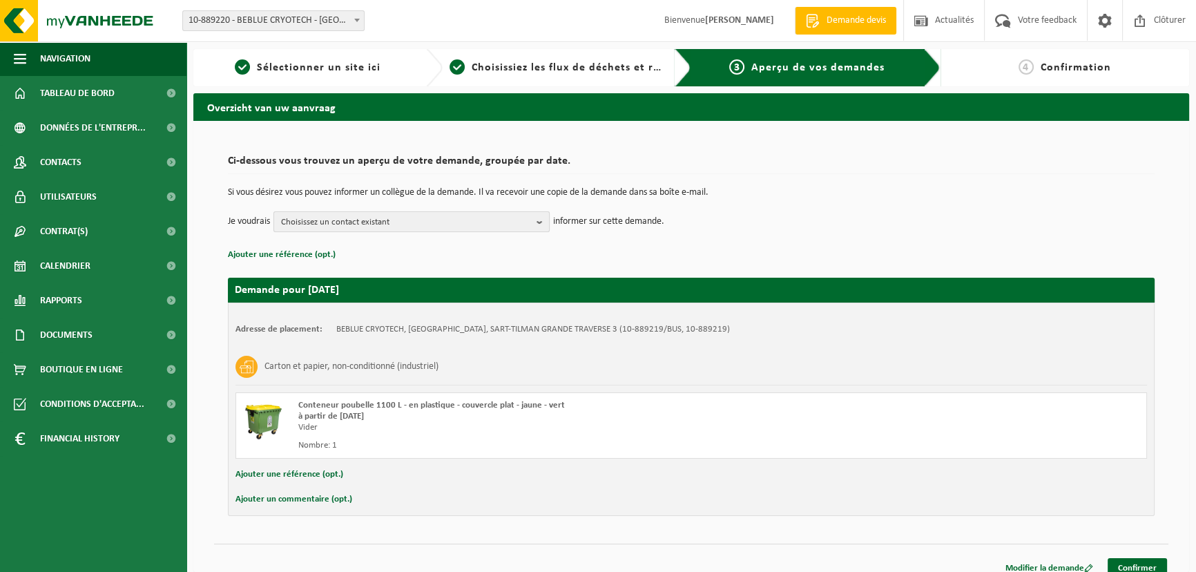
click at [386, 222] on span "Choisissez un contact existant" at bounding box center [406, 222] width 250 height 21
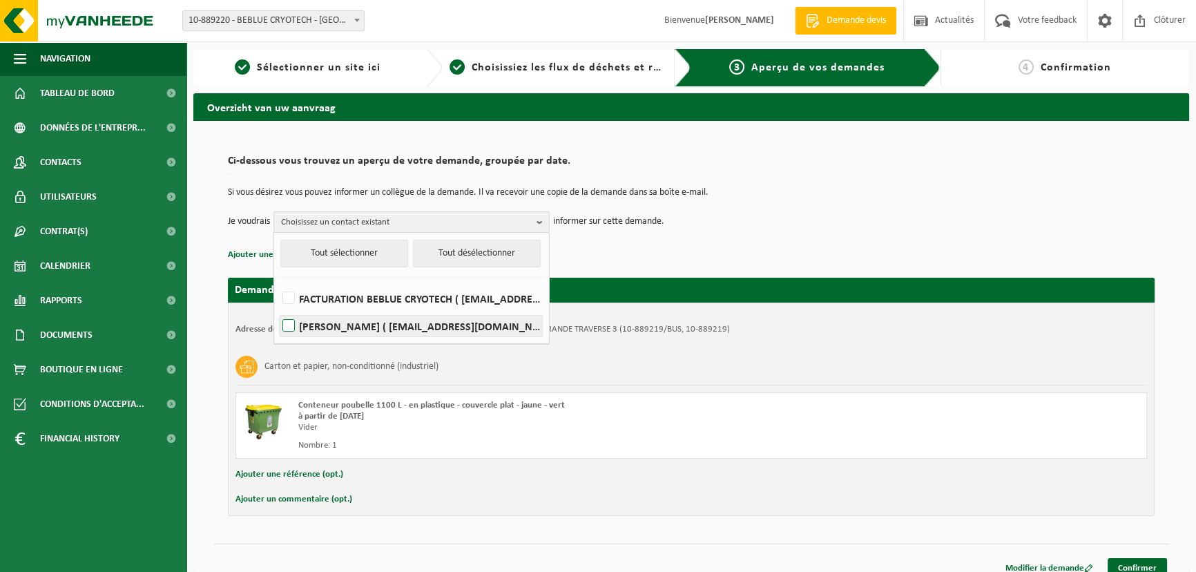
click at [298, 324] on label "ROMAIN HELLIN ( romain.hellin@beblue-cryotech.eu )" at bounding box center [411, 326] width 262 height 21
click at [278, 309] on input "ROMAIN HELLIN ( romain.hellin@beblue-cryotech.eu )" at bounding box center [277, 308] width 1 height 1
checkbox input "true"
click at [673, 253] on p "Ajouter une référence (opt.)" at bounding box center [691, 255] width 927 height 18
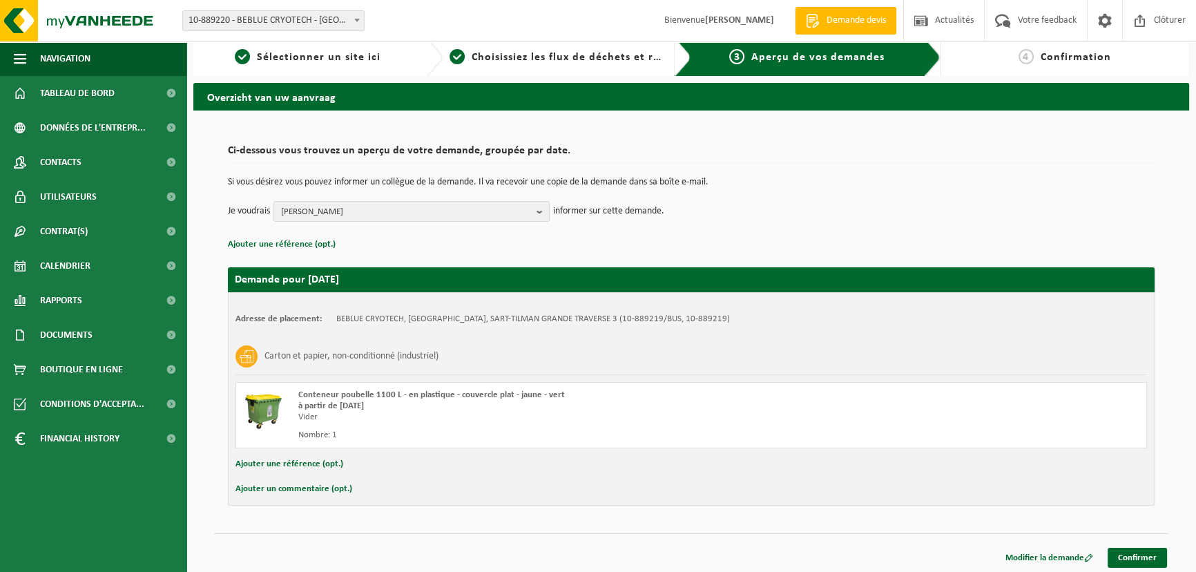
scroll to position [13, 0]
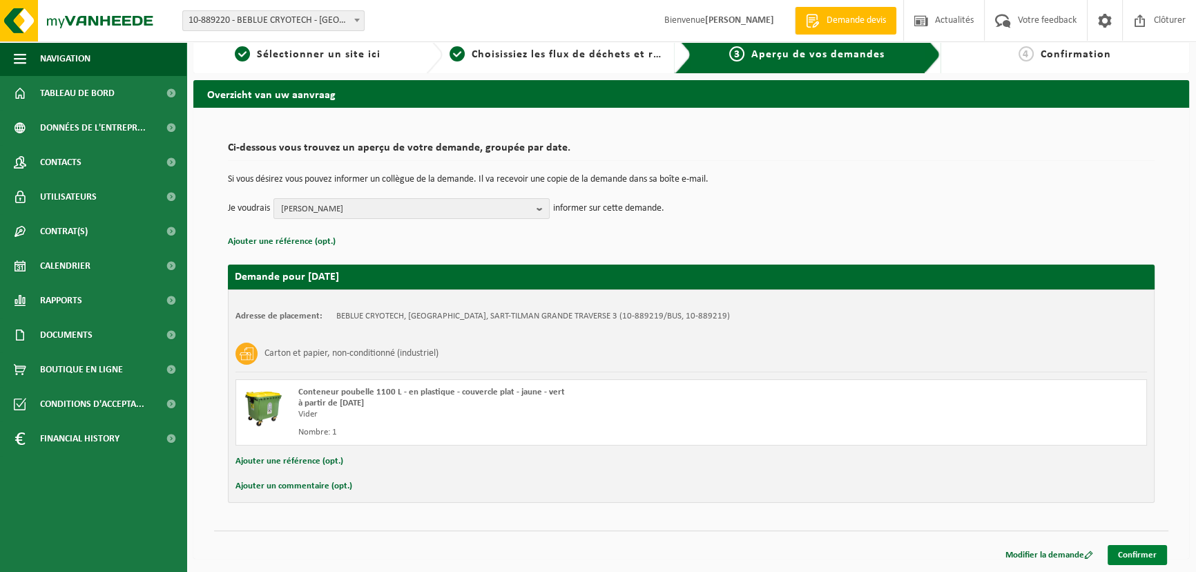
click at [1131, 551] on link "Confirmer" at bounding box center [1137, 555] width 59 height 20
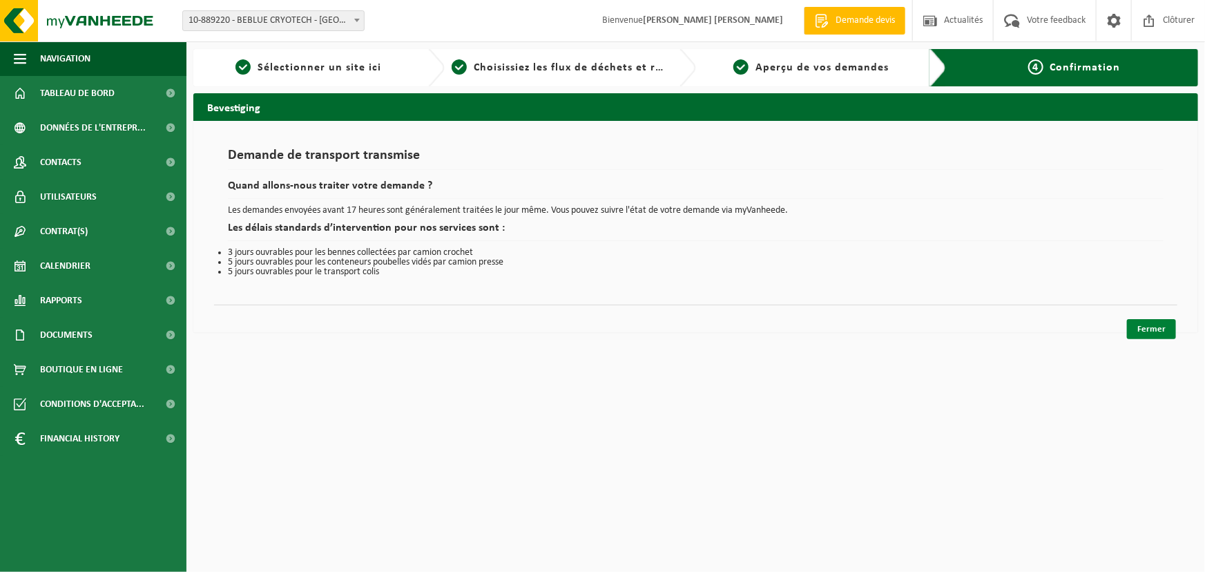
click at [1133, 331] on link "Fermer" at bounding box center [1151, 329] width 49 height 20
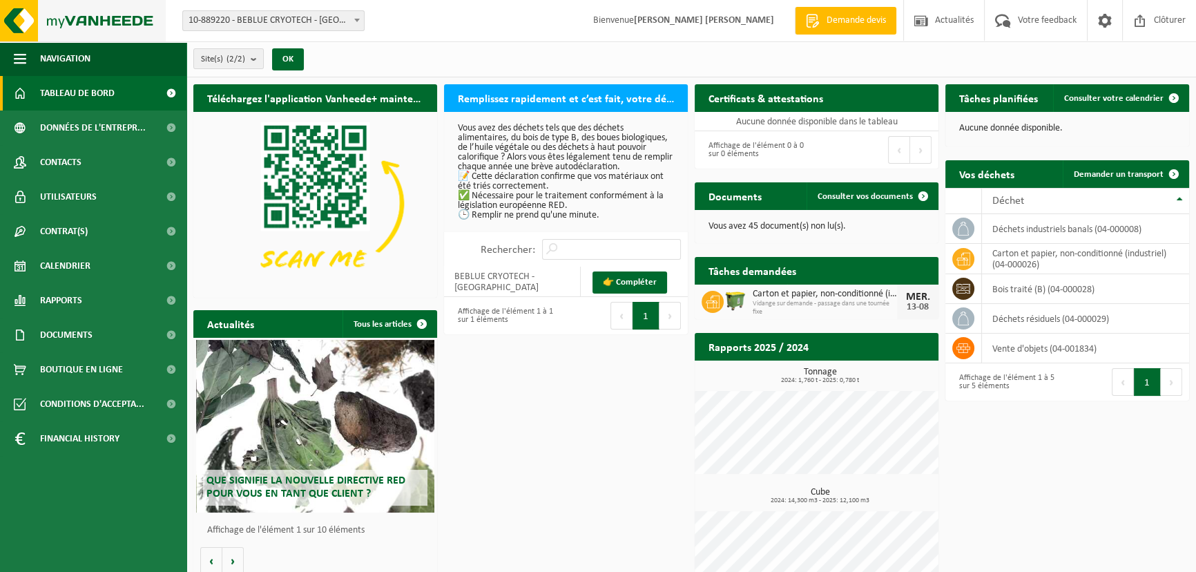
click at [78, 16] on img at bounding box center [83, 20] width 166 height 41
click at [57, 363] on span "Boutique en ligne" at bounding box center [81, 369] width 83 height 35
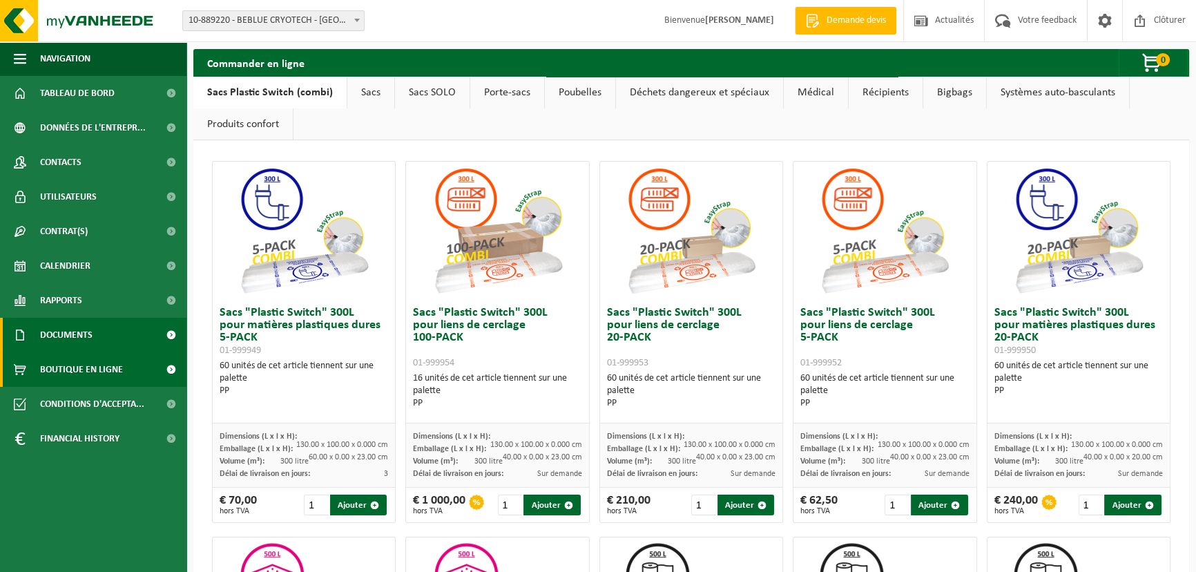
click at [77, 329] on span "Documents" at bounding box center [66, 335] width 52 height 35
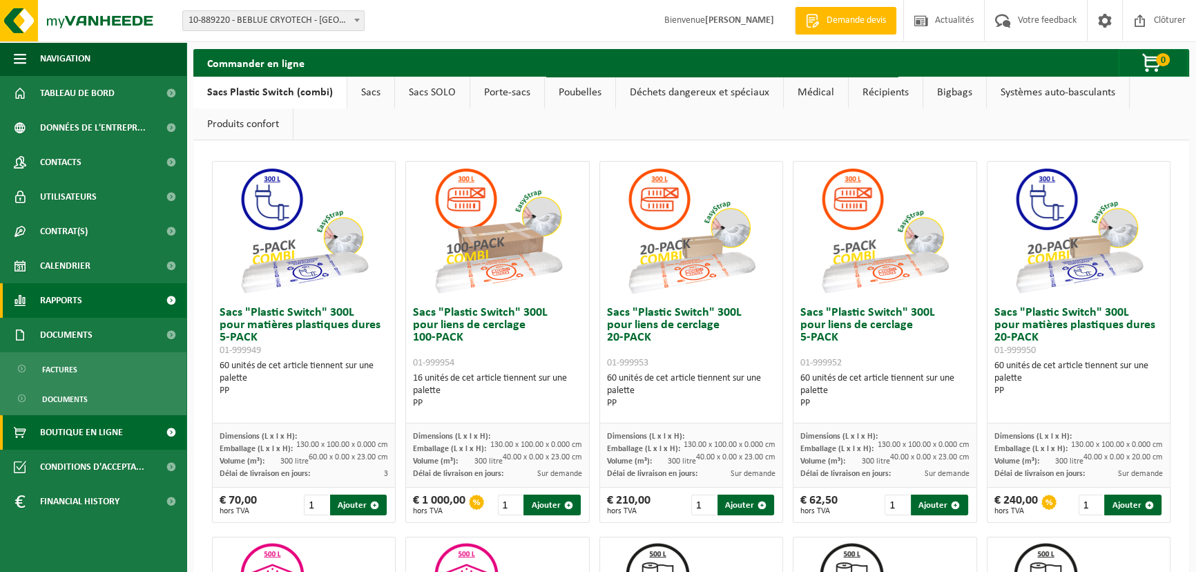
click at [79, 302] on span "Rapports" at bounding box center [61, 300] width 42 height 35
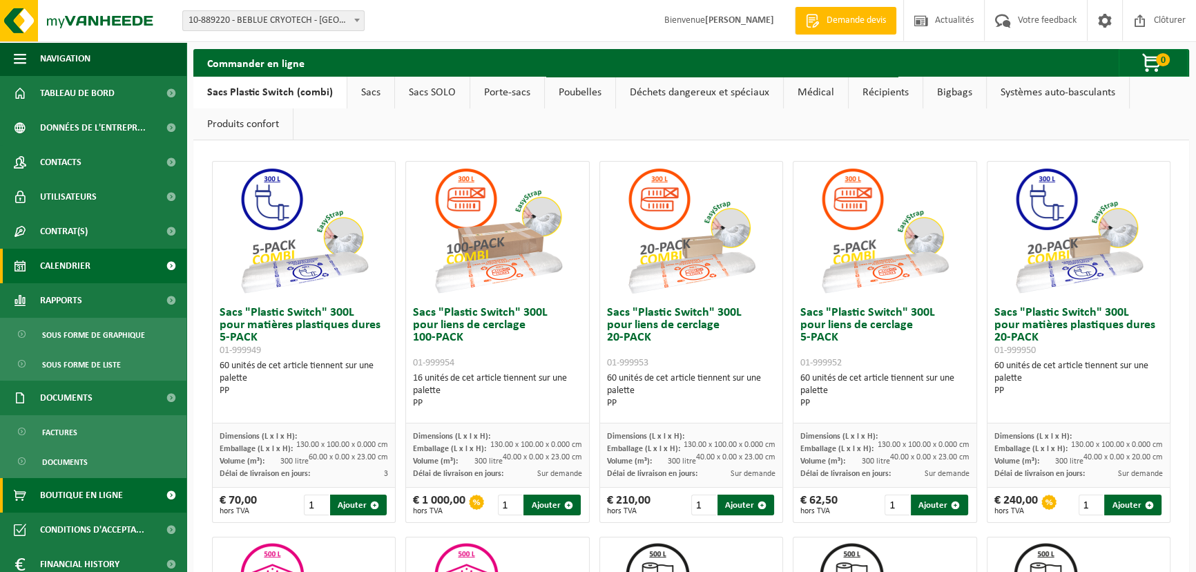
click at [85, 273] on span "Calendrier" at bounding box center [65, 266] width 50 height 35
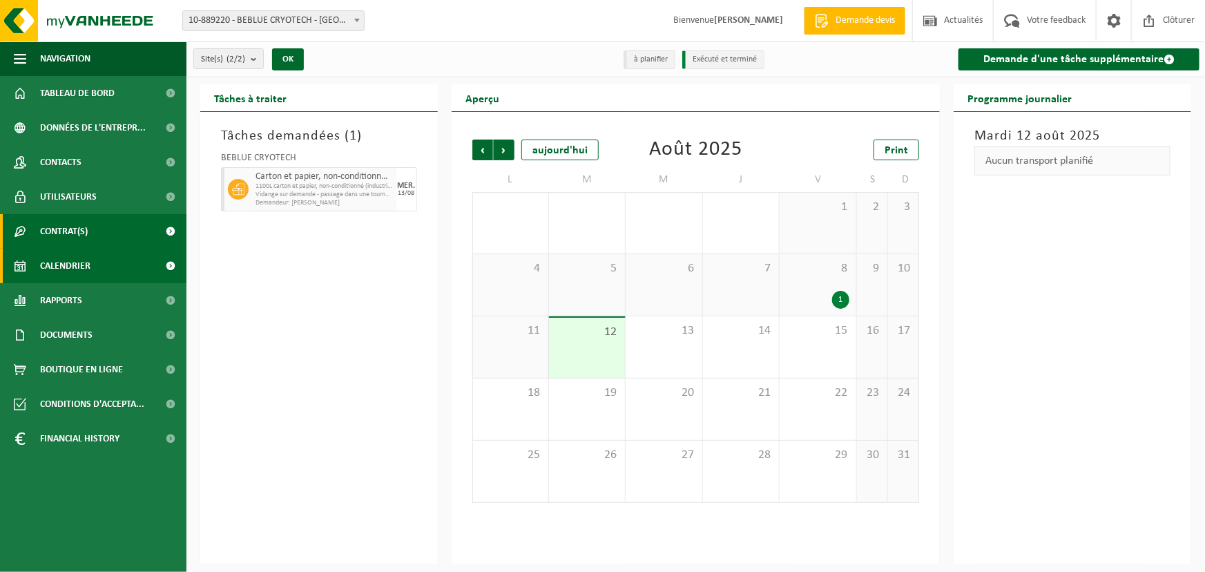
click at [90, 235] on link "Contrat(s)" at bounding box center [93, 231] width 186 height 35
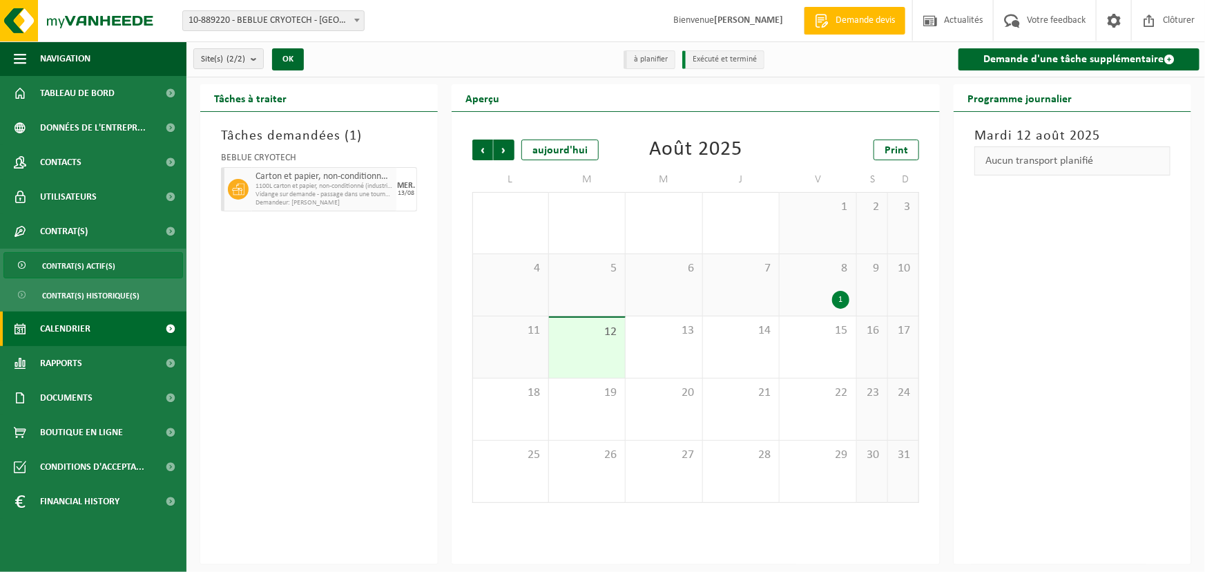
click at [97, 267] on span "Contrat(s) actif(s)" at bounding box center [78, 266] width 73 height 26
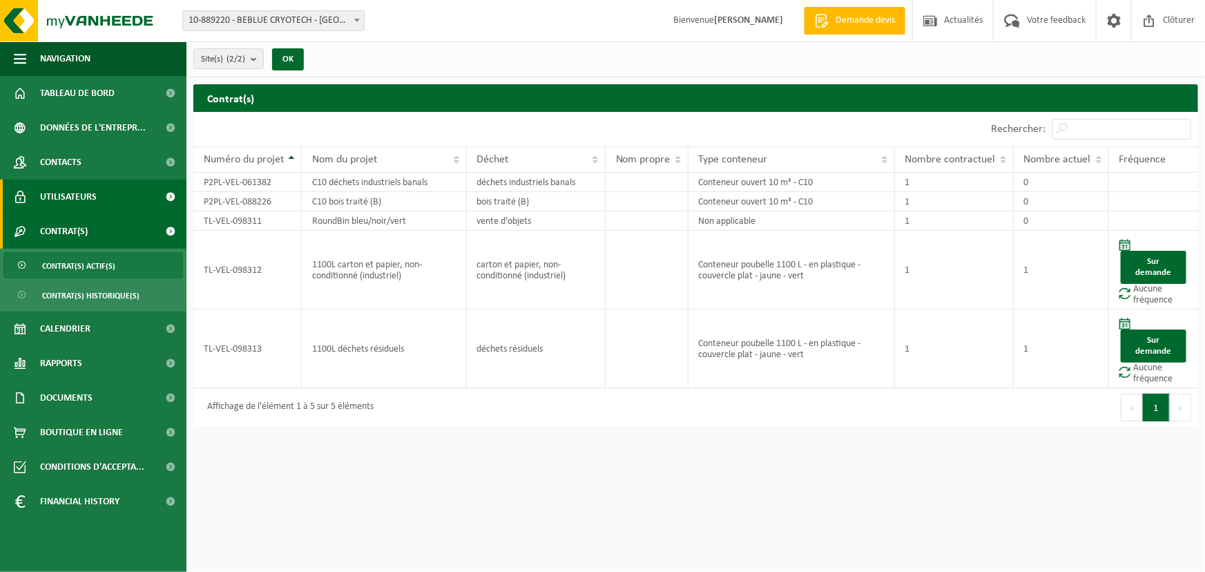
click at [90, 193] on span "Utilisateurs" at bounding box center [68, 197] width 57 height 35
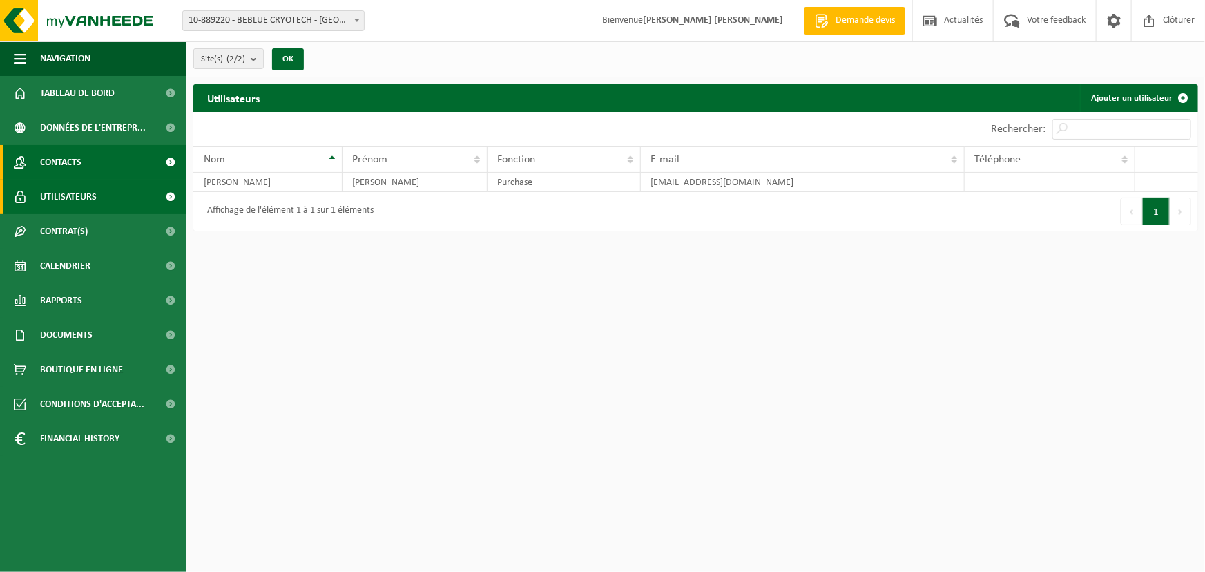
click at [71, 163] on span "Contacts" at bounding box center [60, 162] width 41 height 35
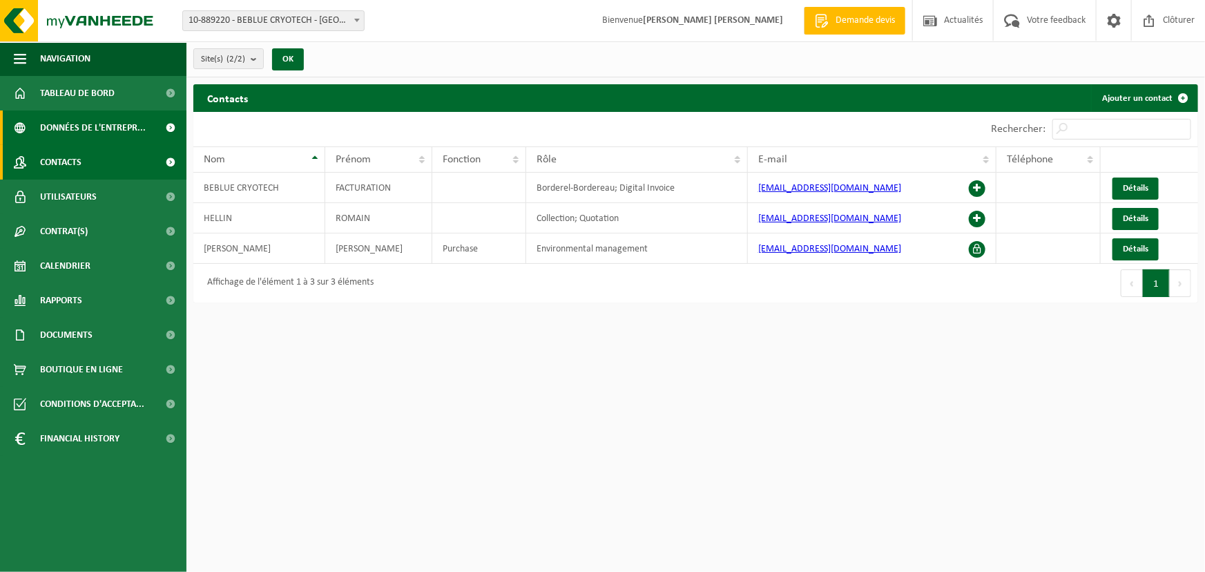
click at [70, 137] on span "Données de l'entrepr..." at bounding box center [93, 128] width 106 height 35
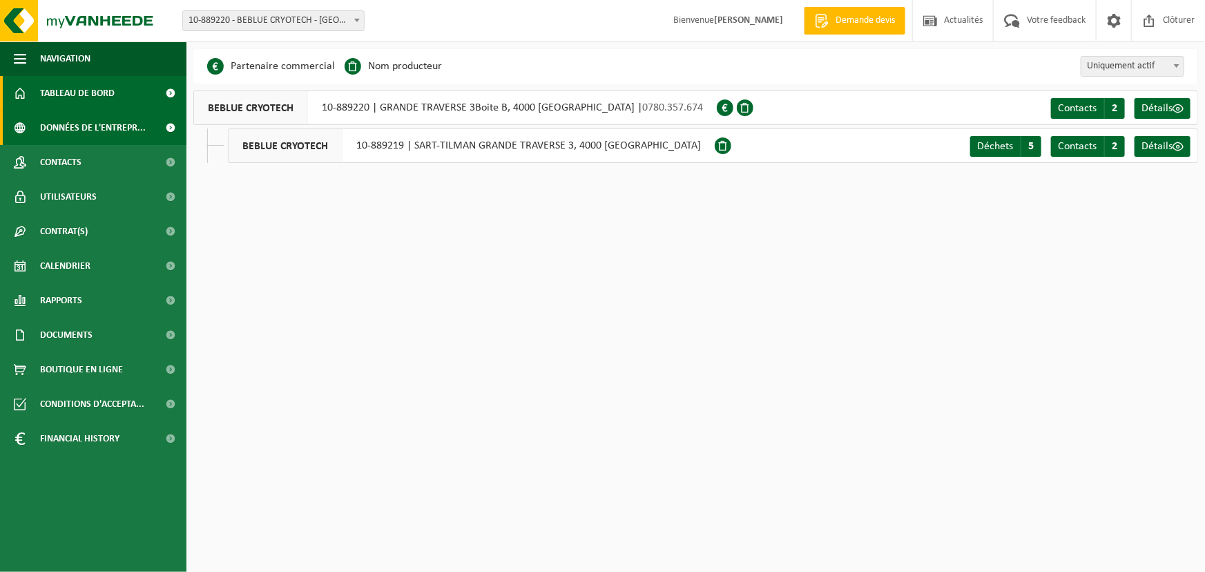
click at [100, 95] on span "Tableau de bord" at bounding box center [77, 93] width 75 height 35
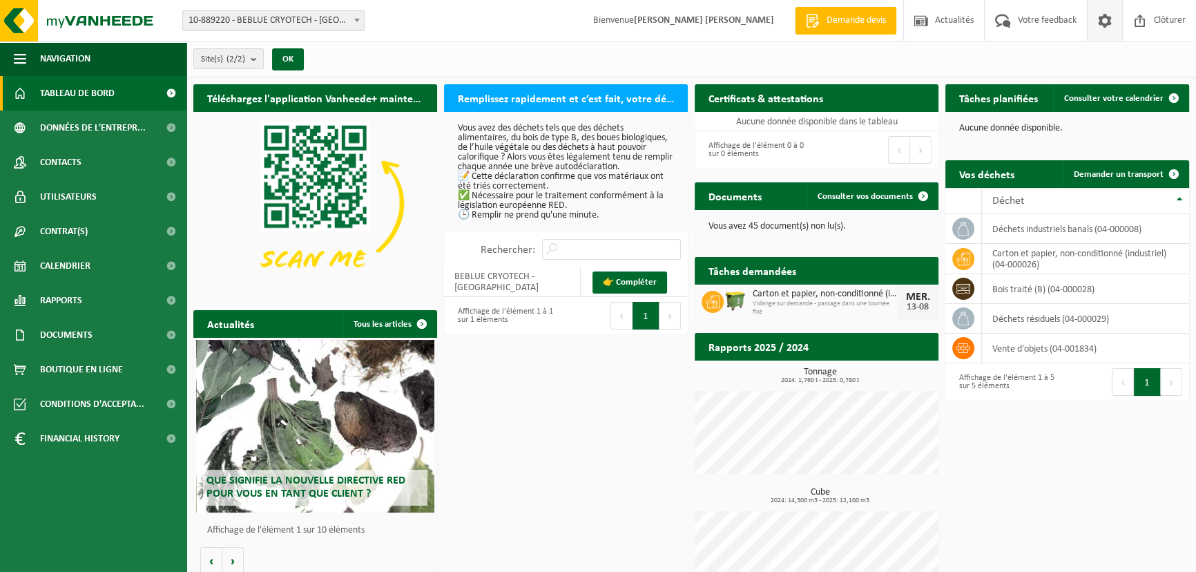
click at [1097, 20] on span at bounding box center [1105, 20] width 21 height 41
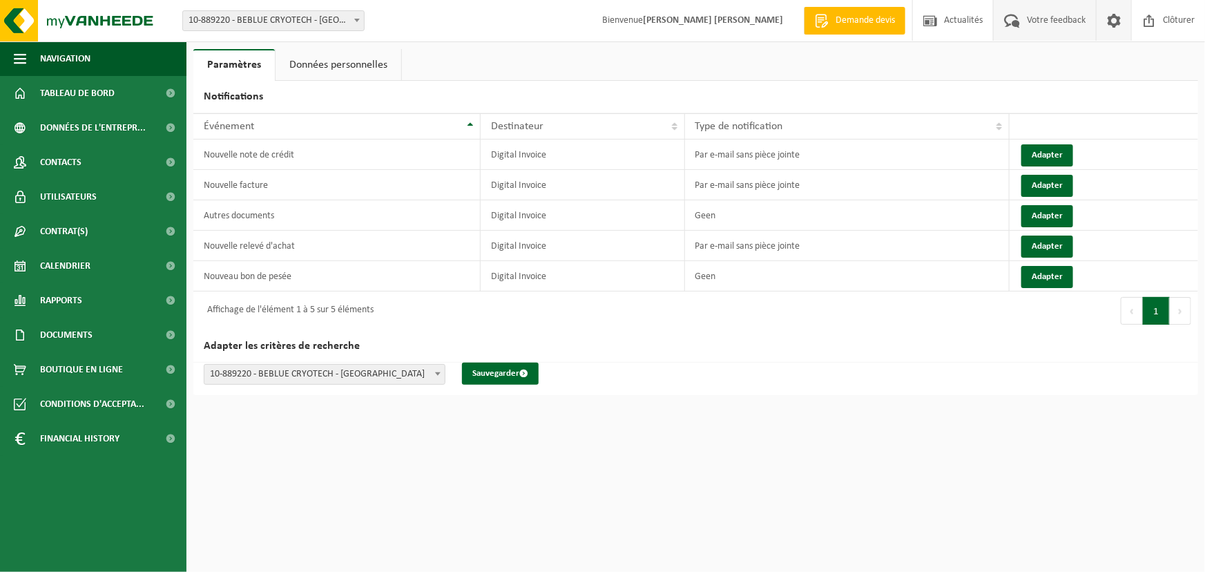
click at [1053, 20] on span "Votre feedback" at bounding box center [1057, 20] width 66 height 41
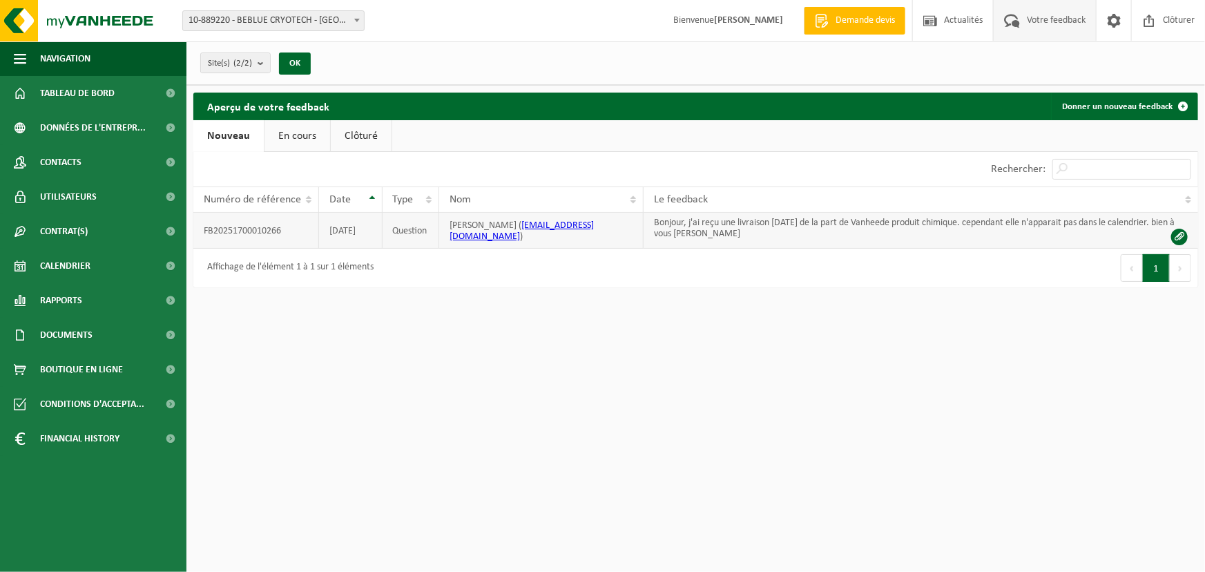
click at [803, 224] on td "Bonjour, j'ai reçu une livraison [DATE] de la part de Vanheede produit chimique…" at bounding box center [921, 231] width 555 height 36
click at [711, 224] on td "Bonjour, j'ai reçu une livraison aujourd'hui de la part de Vanheede produit chi…" at bounding box center [921, 231] width 555 height 36
click at [739, 227] on td "Bonjour, j'ai reçu une livraison aujourd'hui de la part de Vanheede produit chi…" at bounding box center [921, 231] width 555 height 36
click at [226, 230] on td "FB20251700010266" at bounding box center [256, 231] width 126 height 36
click at [284, 134] on link "En cours" at bounding box center [298, 136] width 66 height 32
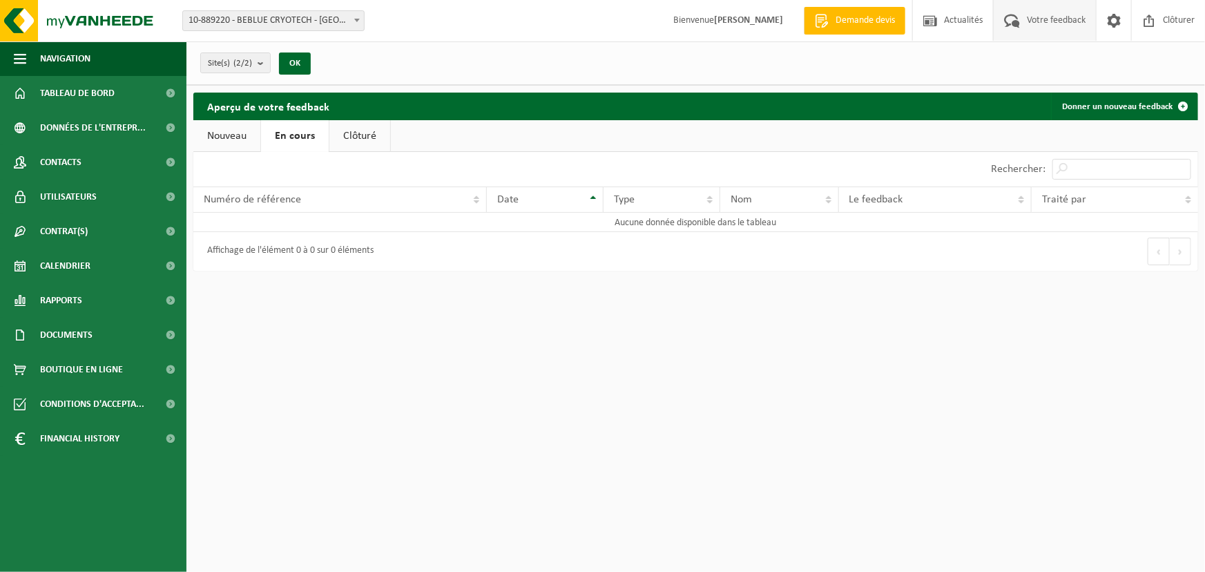
click at [342, 135] on link "Clôturé" at bounding box center [359, 136] width 61 height 32
click at [226, 127] on link "Nouveau" at bounding box center [226, 136] width 67 height 32
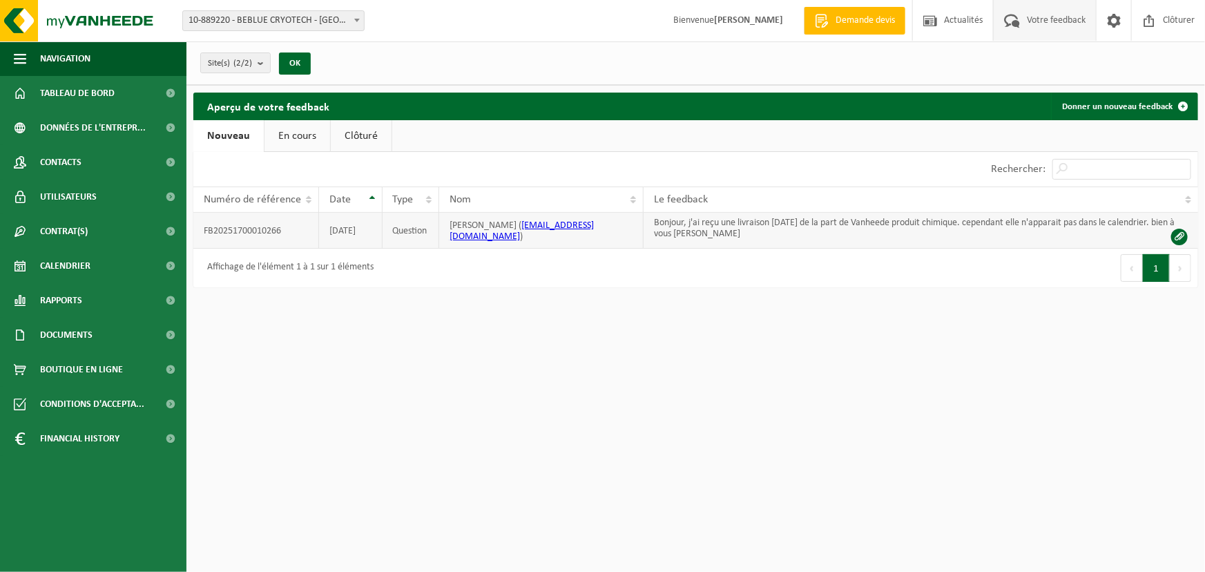
click at [325, 228] on td "04-08-2025" at bounding box center [351, 231] width 64 height 36
click at [1179, 238] on span at bounding box center [1179, 237] width 17 height 17
click at [1181, 238] on span at bounding box center [1179, 237] width 17 height 17
click at [1070, 362] on html "Site: 10-889220 - BEBLUE CRYOTECH - LIÈGE 10-889219 - BEBLUE CRYOTECH - LIÈGE 1…" at bounding box center [602, 286] width 1205 height 572
